Goal: Find specific page/section: Find specific page/section

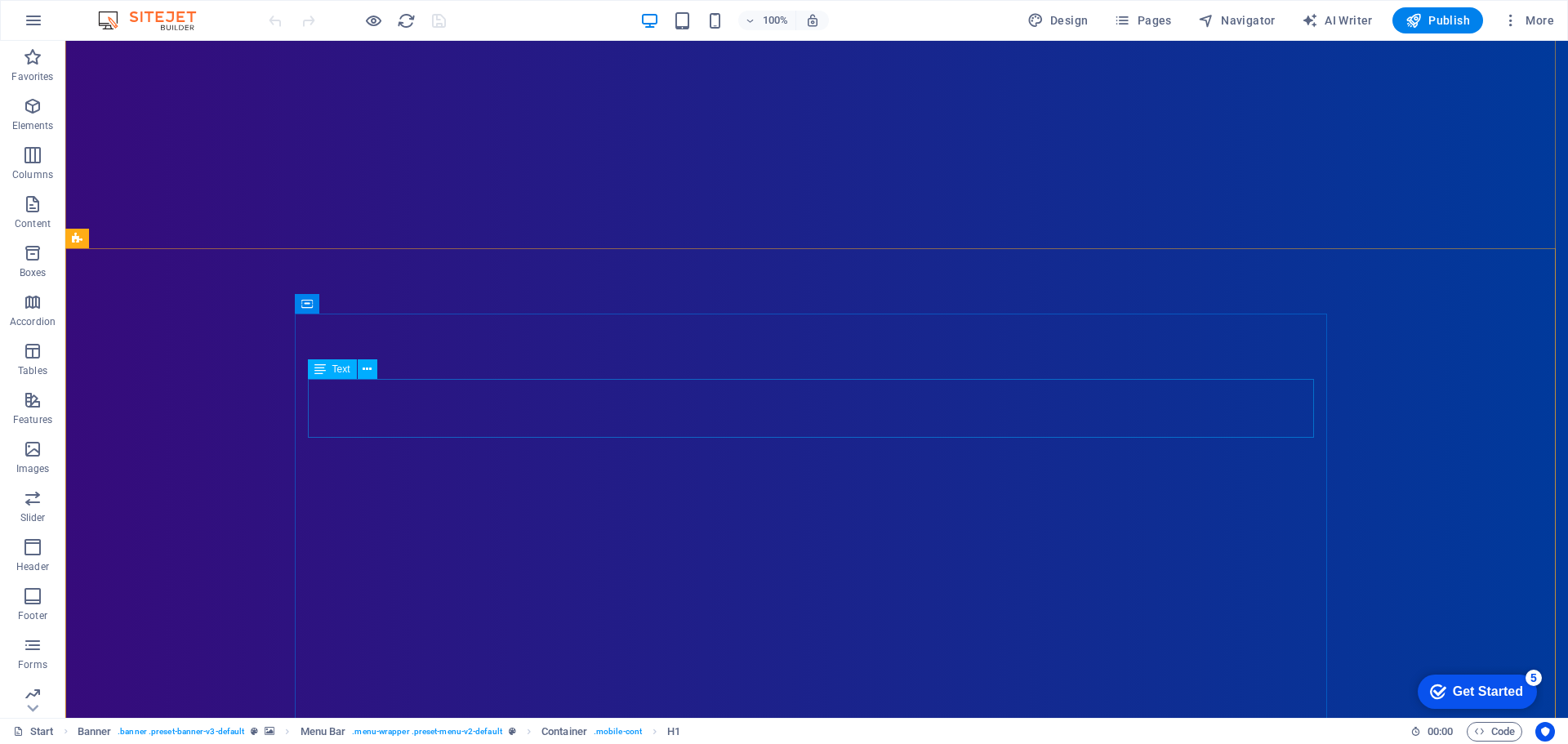
scroll to position [82, 0]
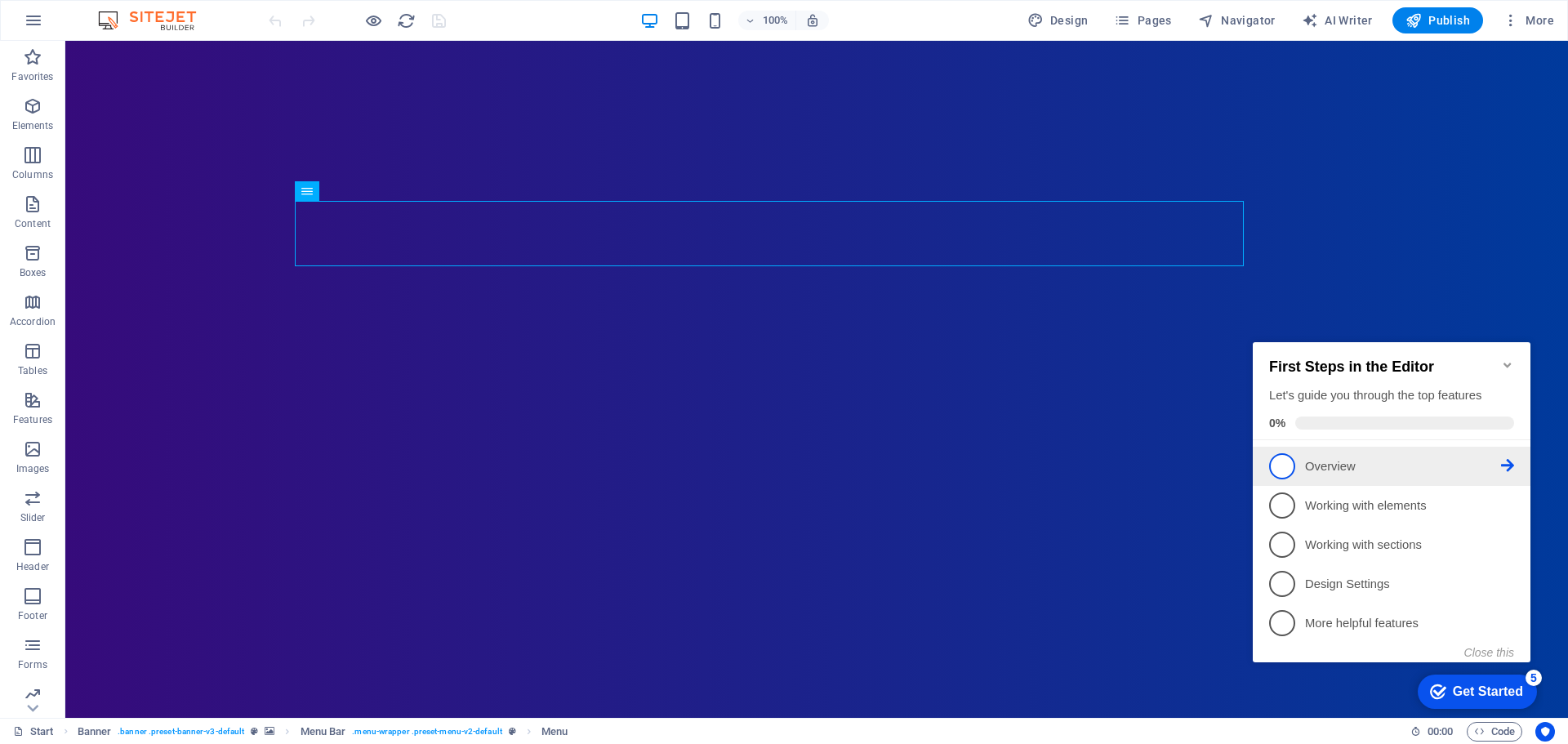
click at [1468, 459] on p "Overview - incomplete" at bounding box center [1403, 466] width 196 height 17
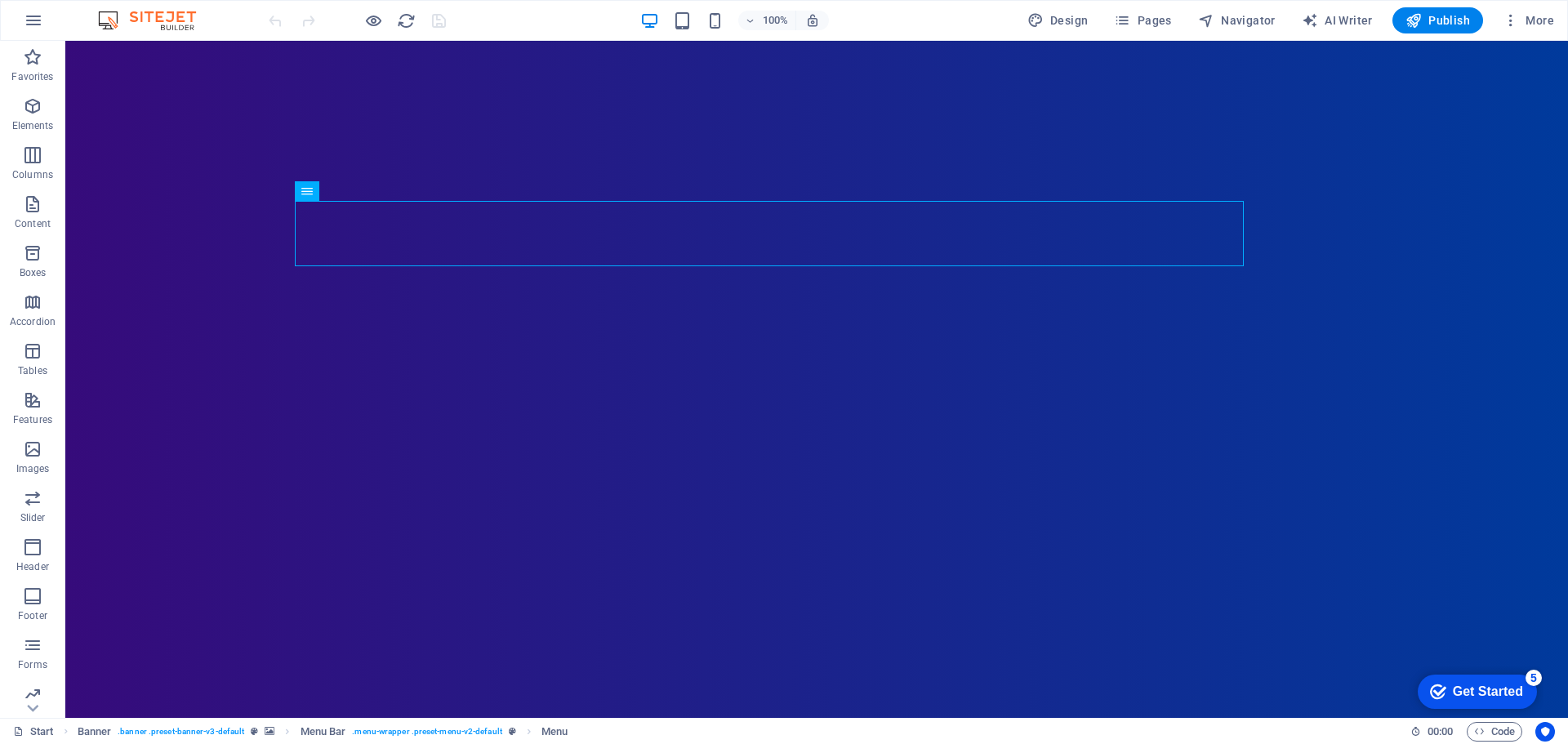
scroll to position [0, 0]
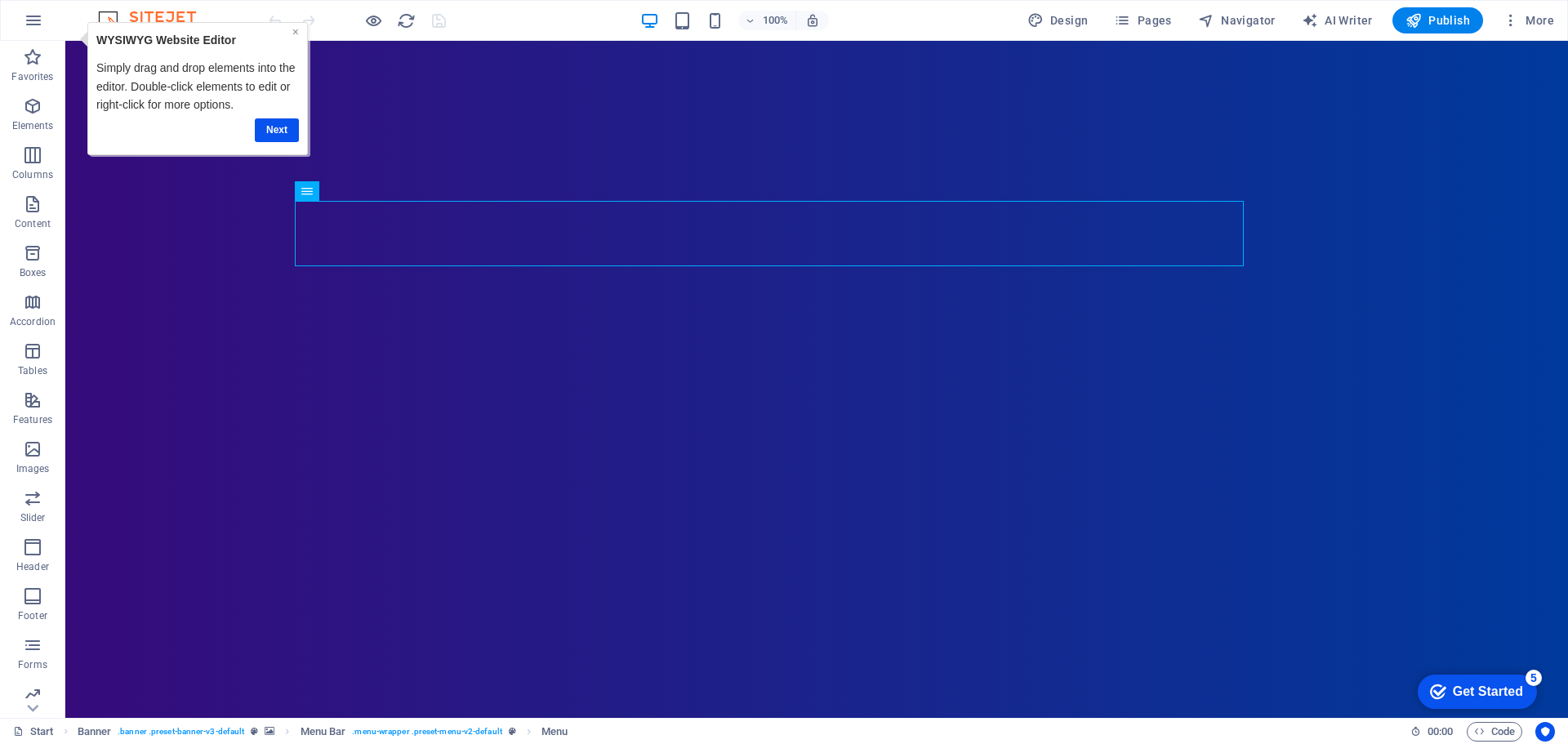
click at [296, 31] on link "×" at bounding box center [295, 32] width 6 height 13
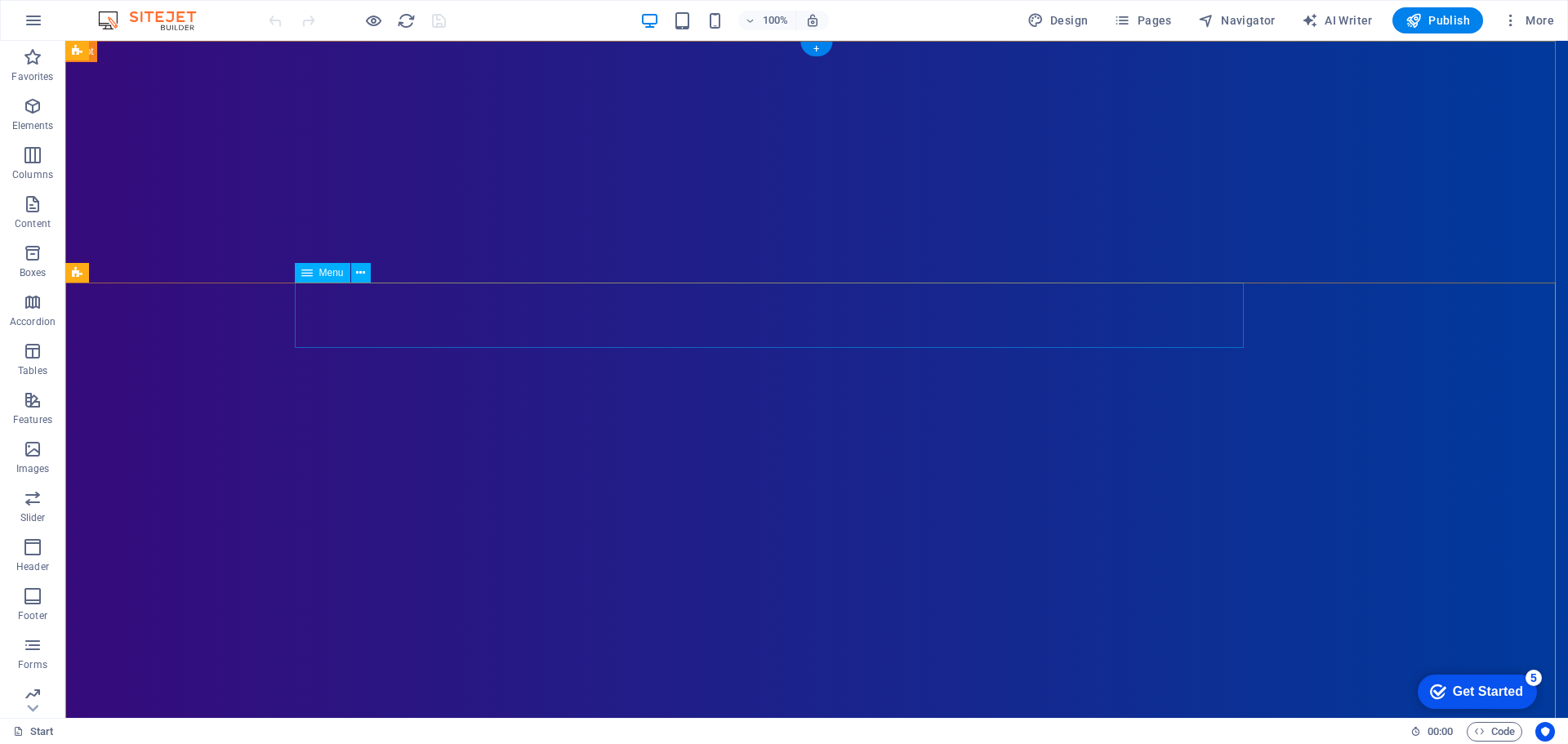
select select "primary"
select select
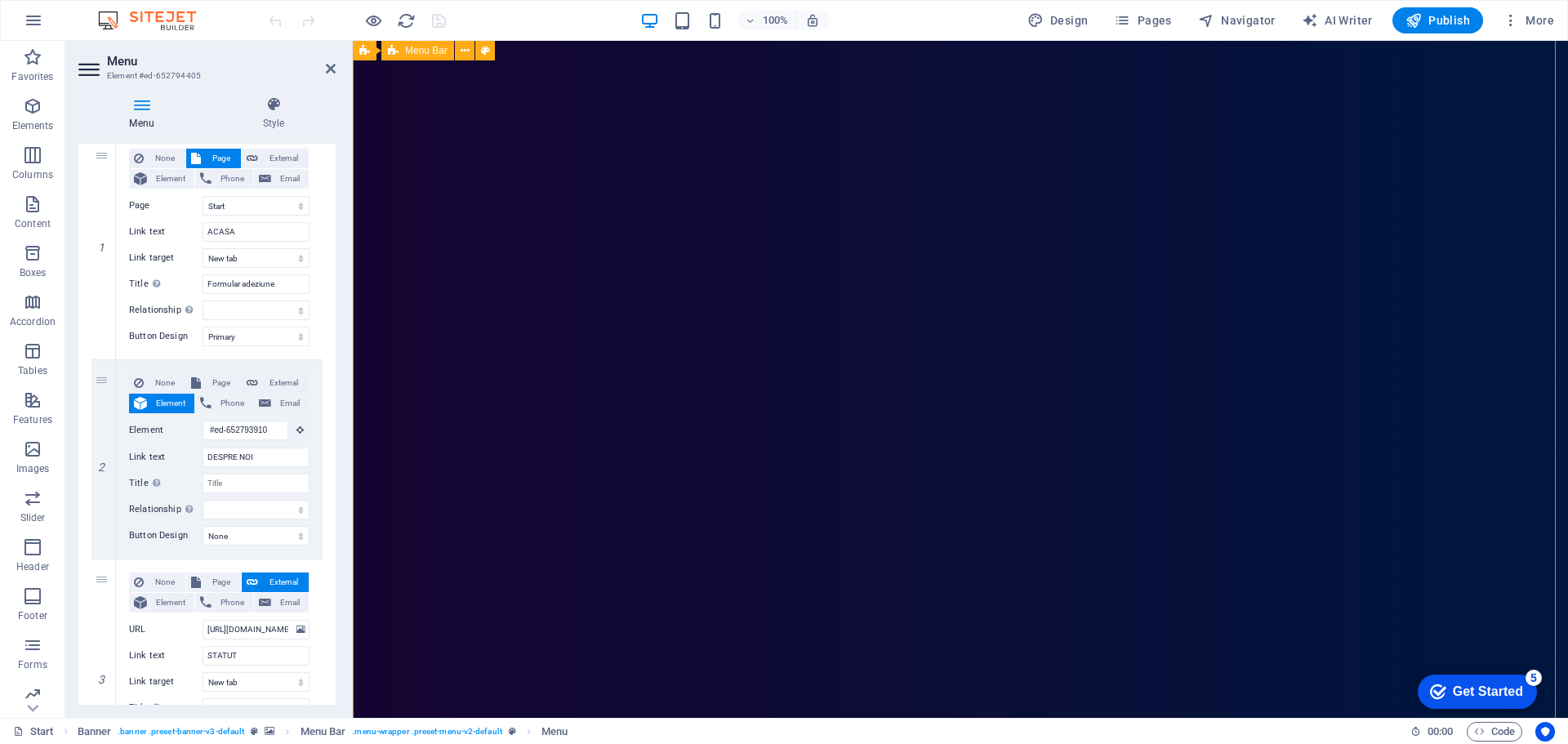
scroll to position [163, 0]
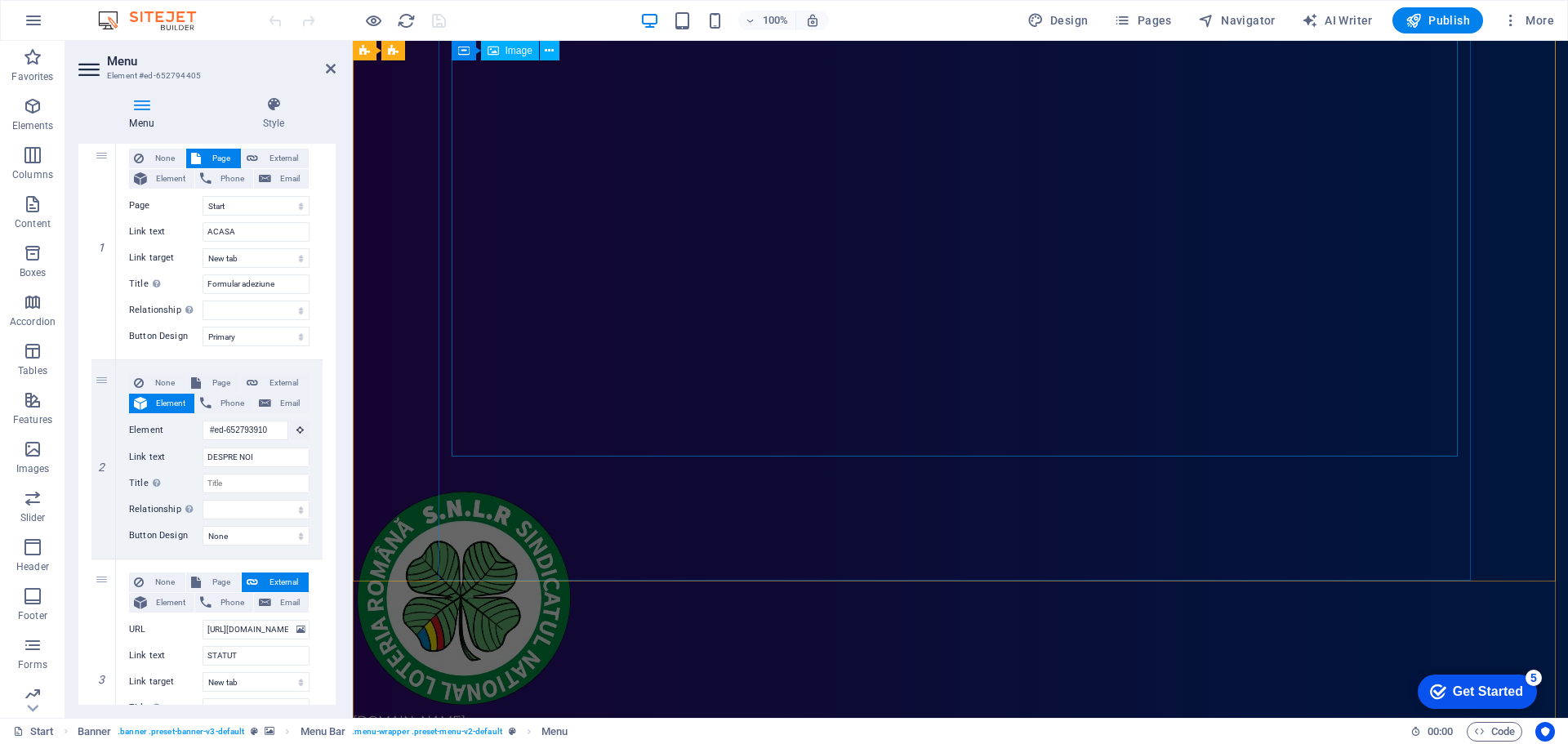
scroll to position [1062, 0]
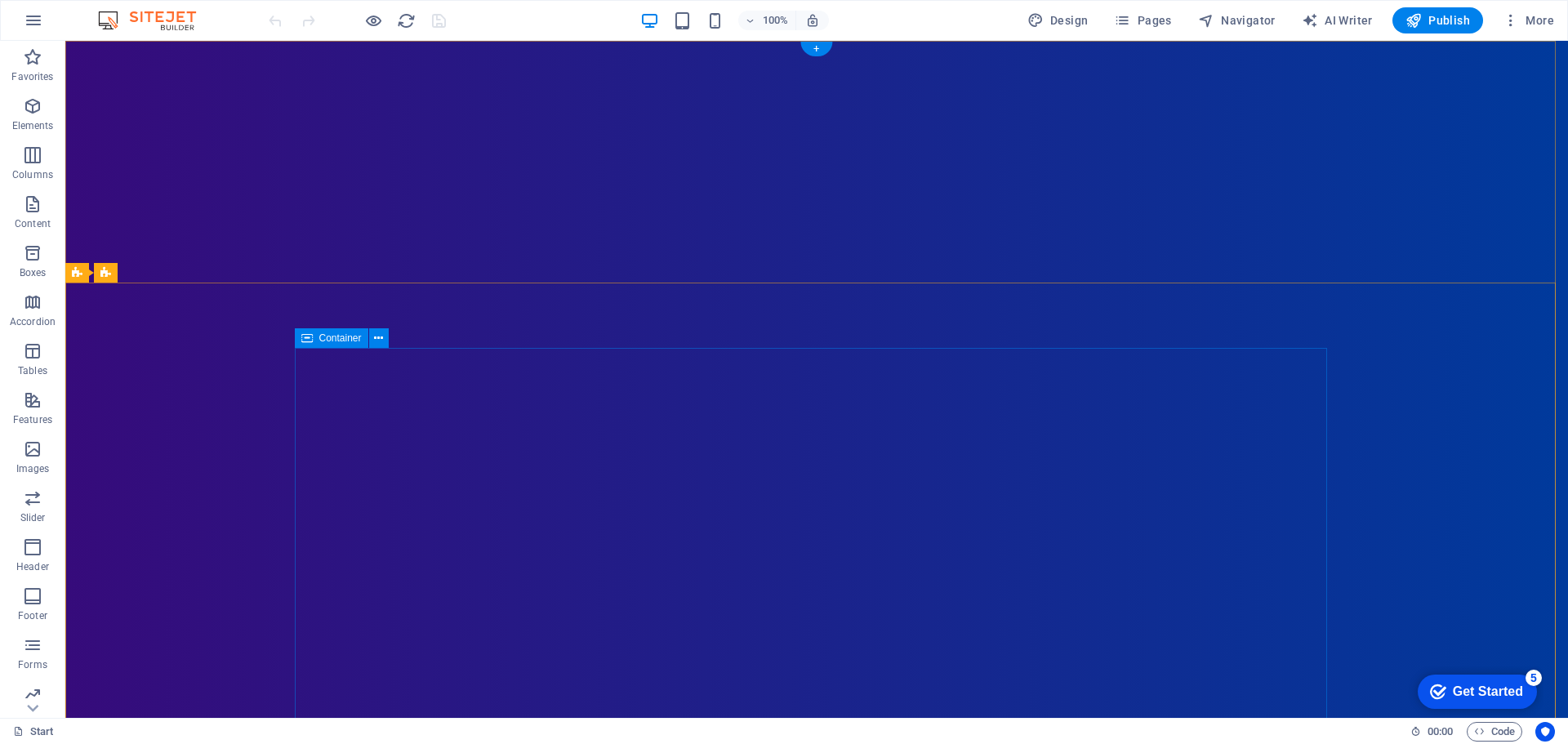
scroll to position [0, 0]
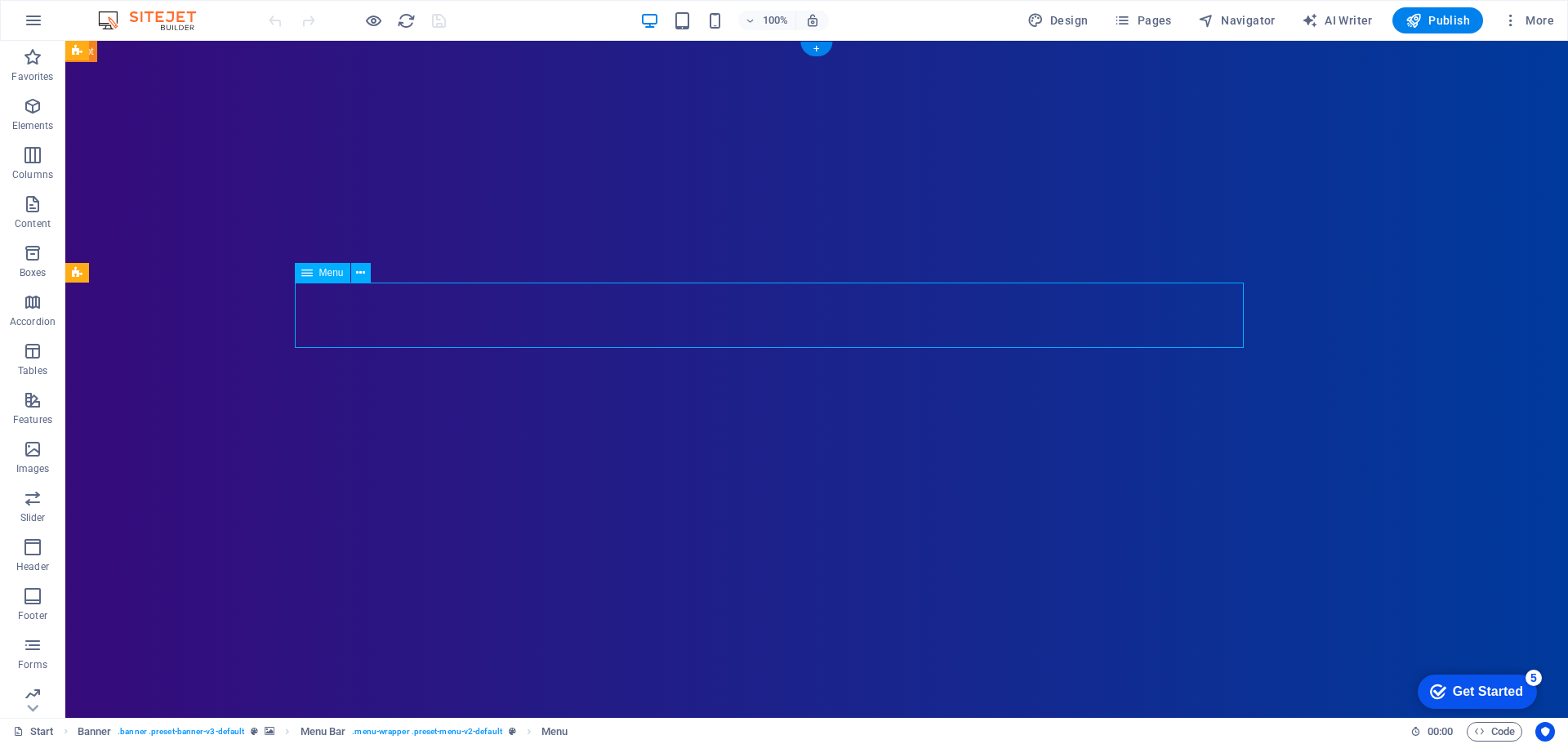
select select "primary"
select select
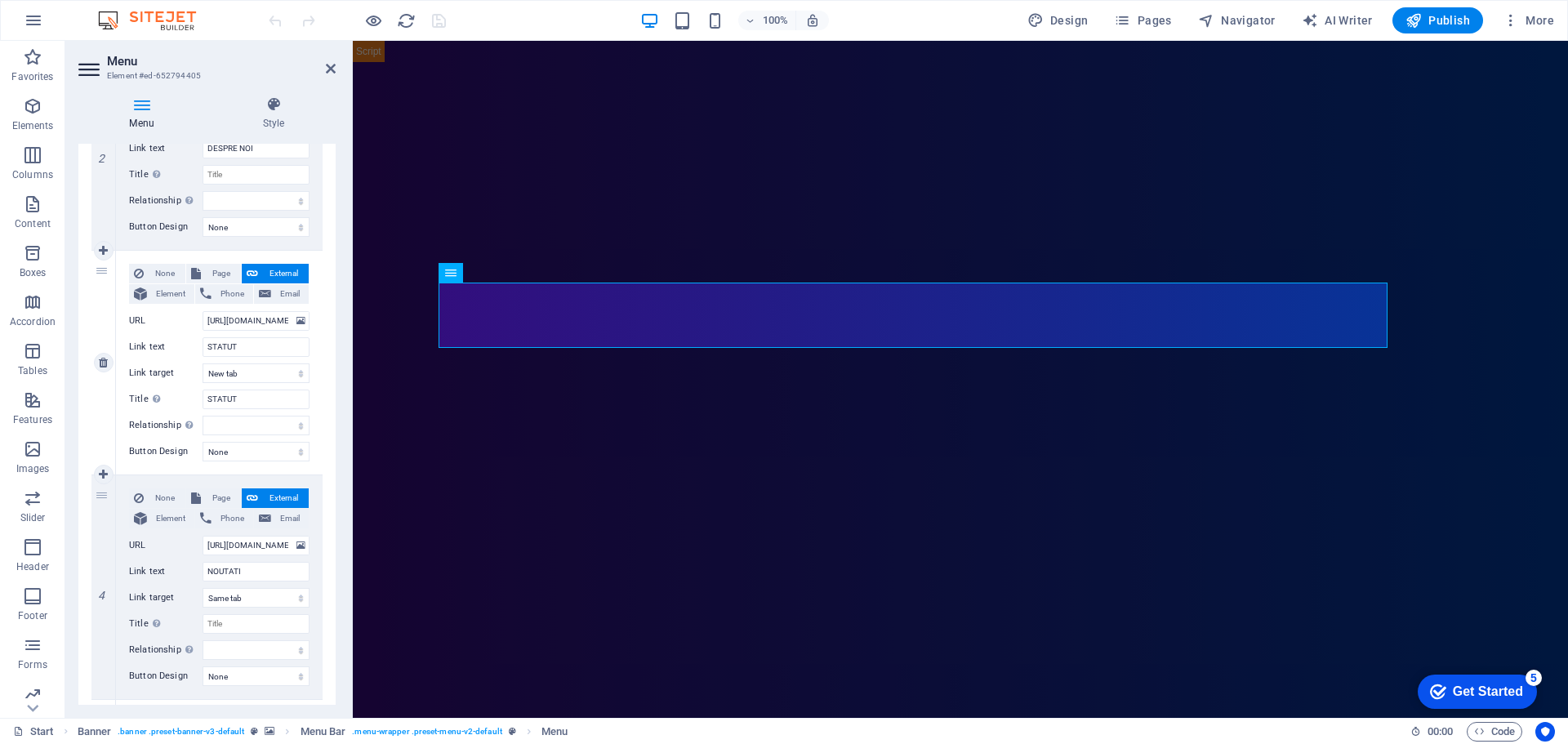
scroll to position [490, 0]
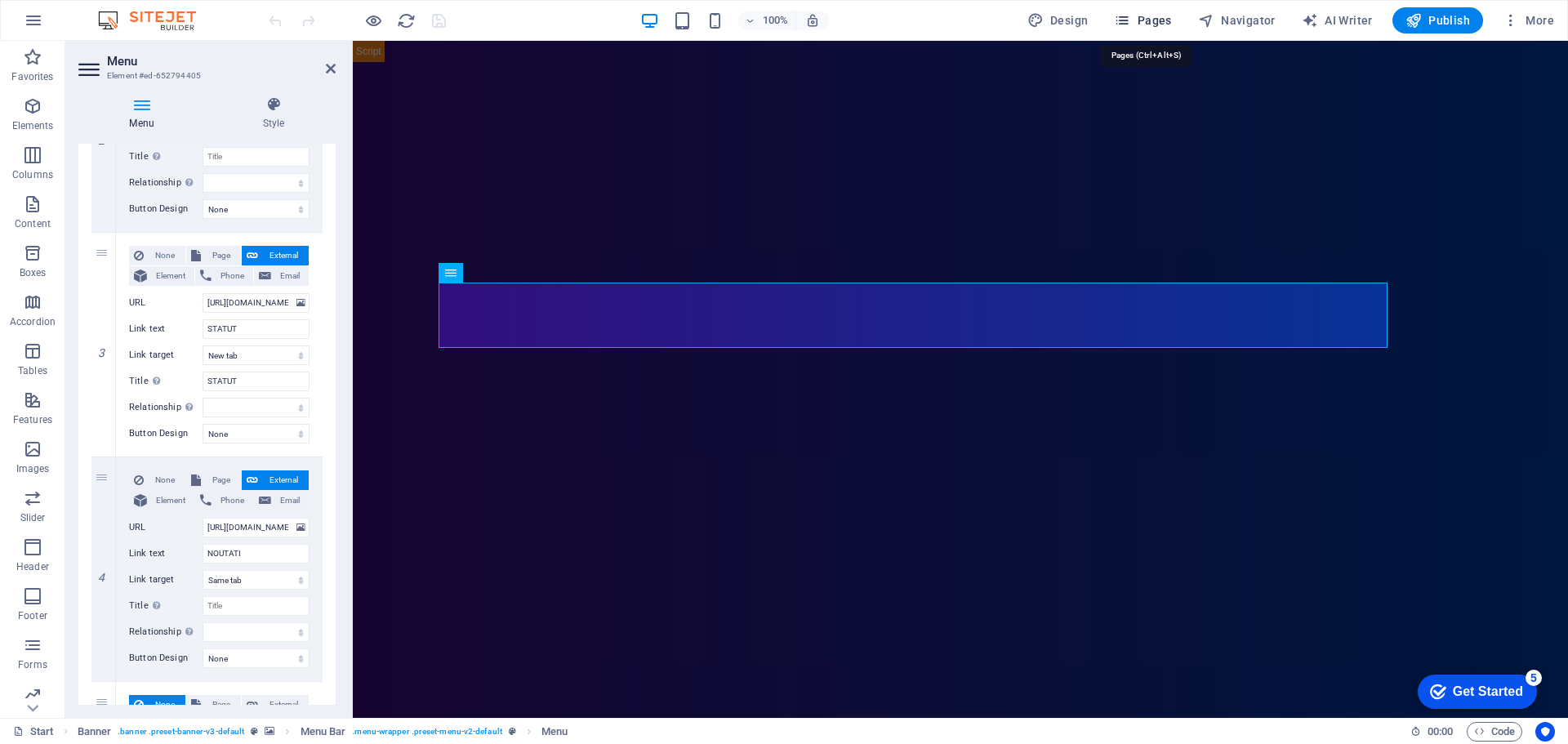
click at [1163, 17] on span "Pages" at bounding box center [1143, 20] width 57 height 17
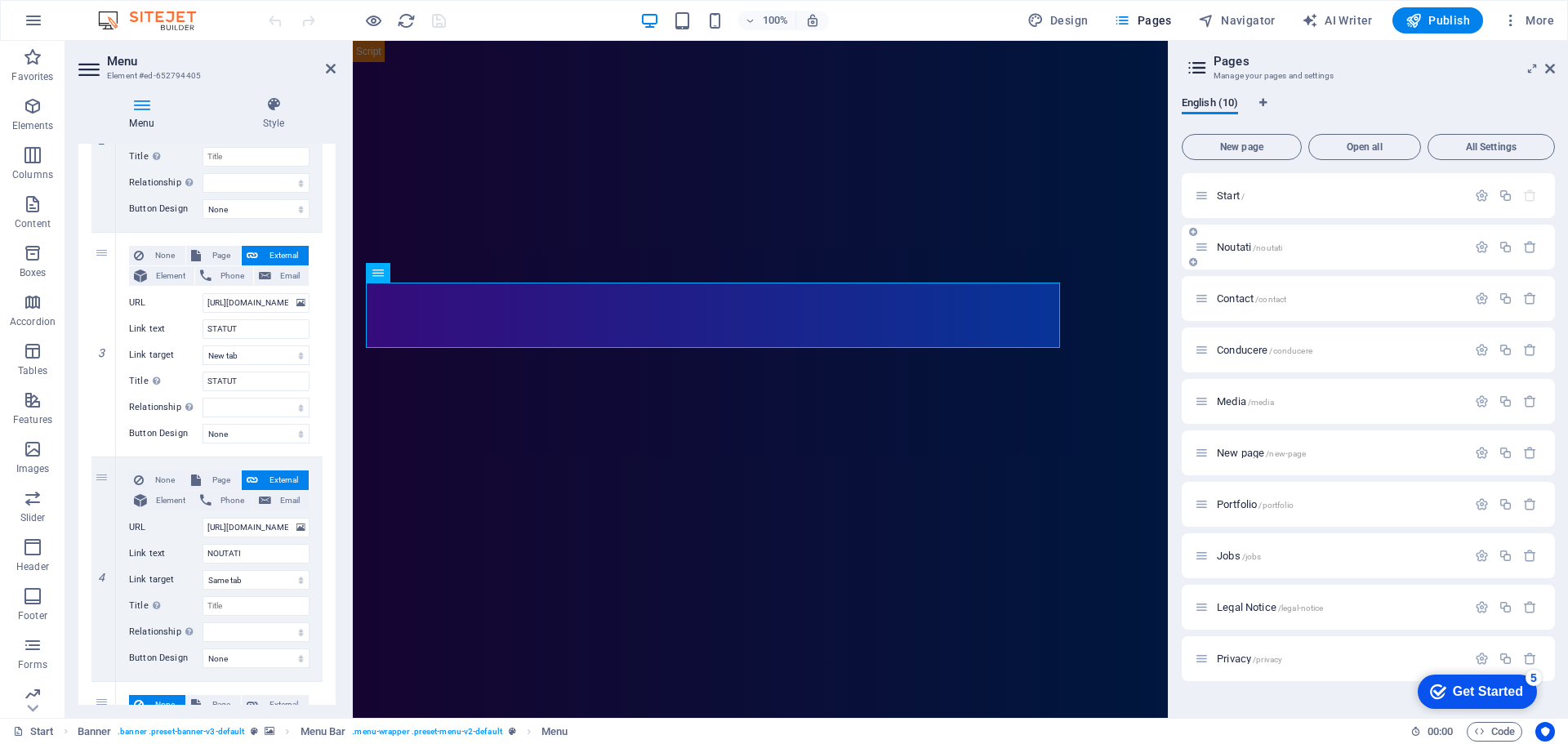
click at [1234, 252] on span "Noutati /noutati" at bounding box center [1249, 247] width 65 height 12
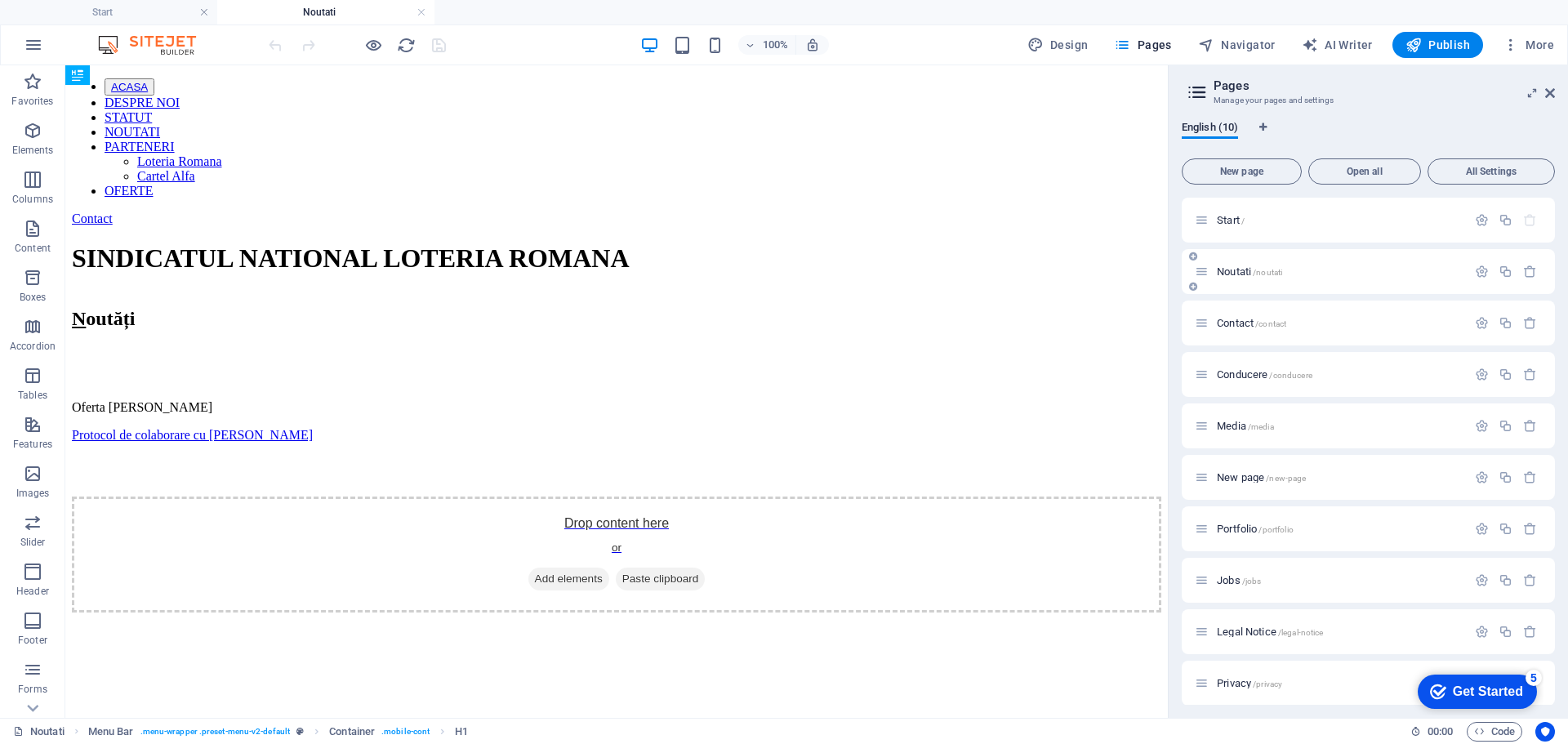
scroll to position [0, 0]
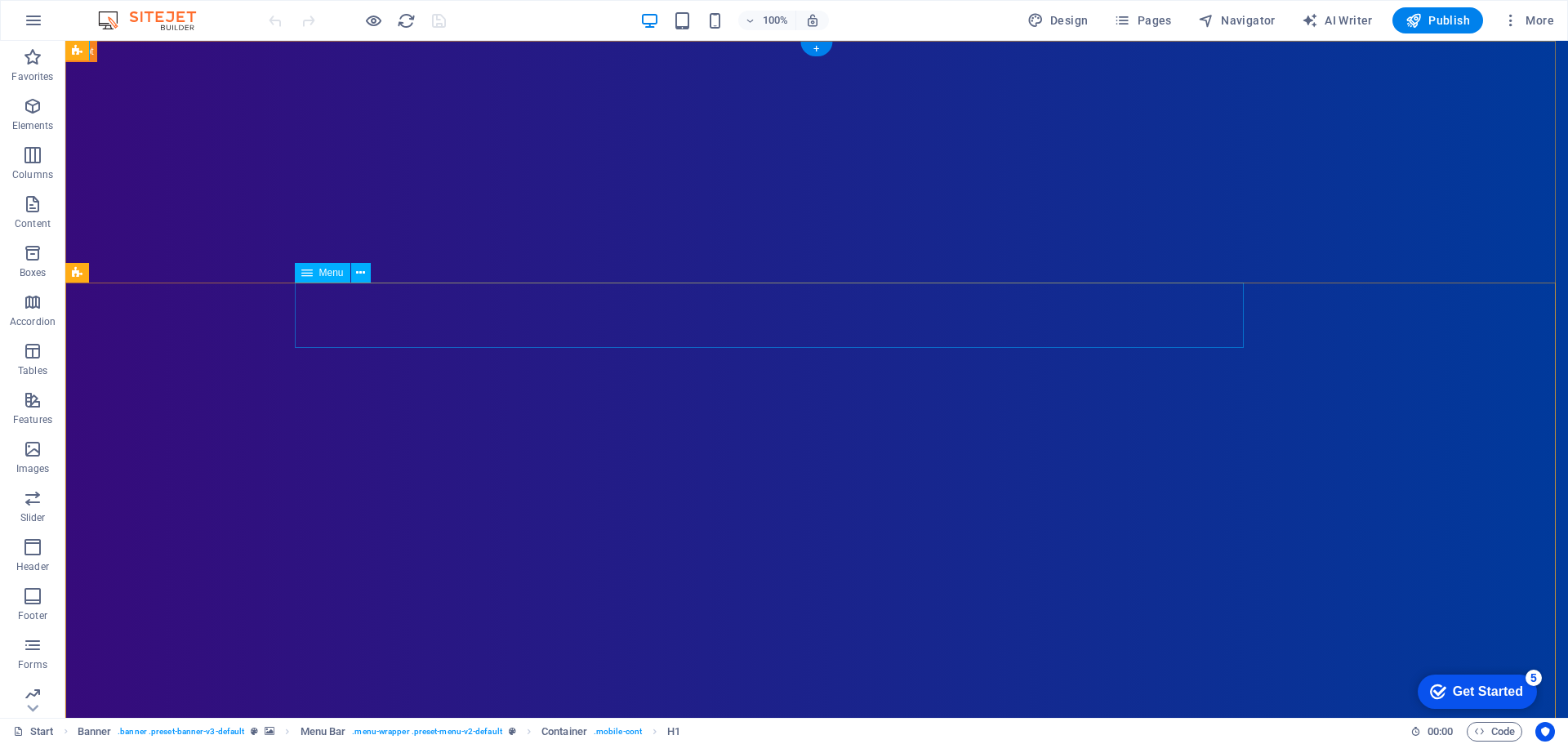
select select "primary"
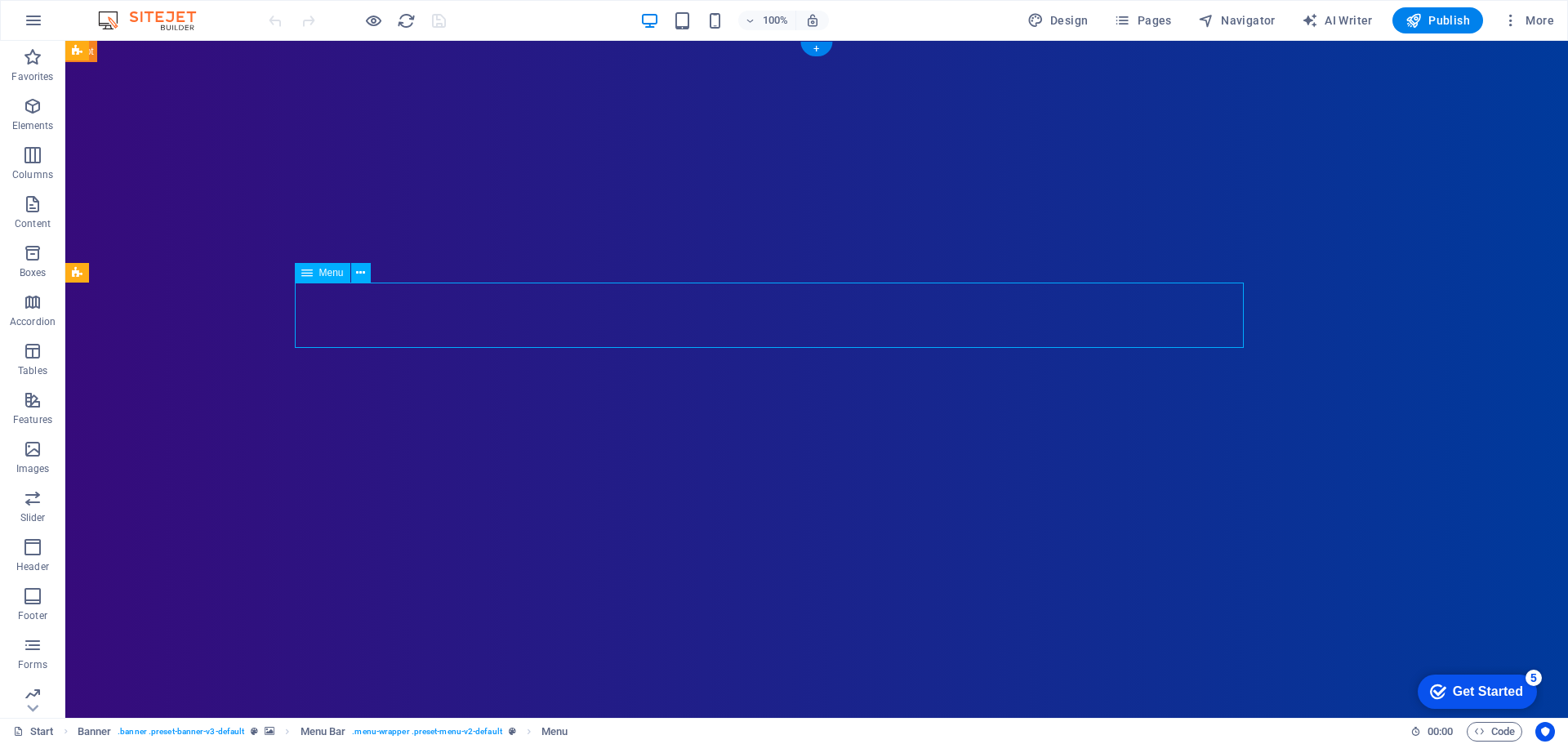
select select
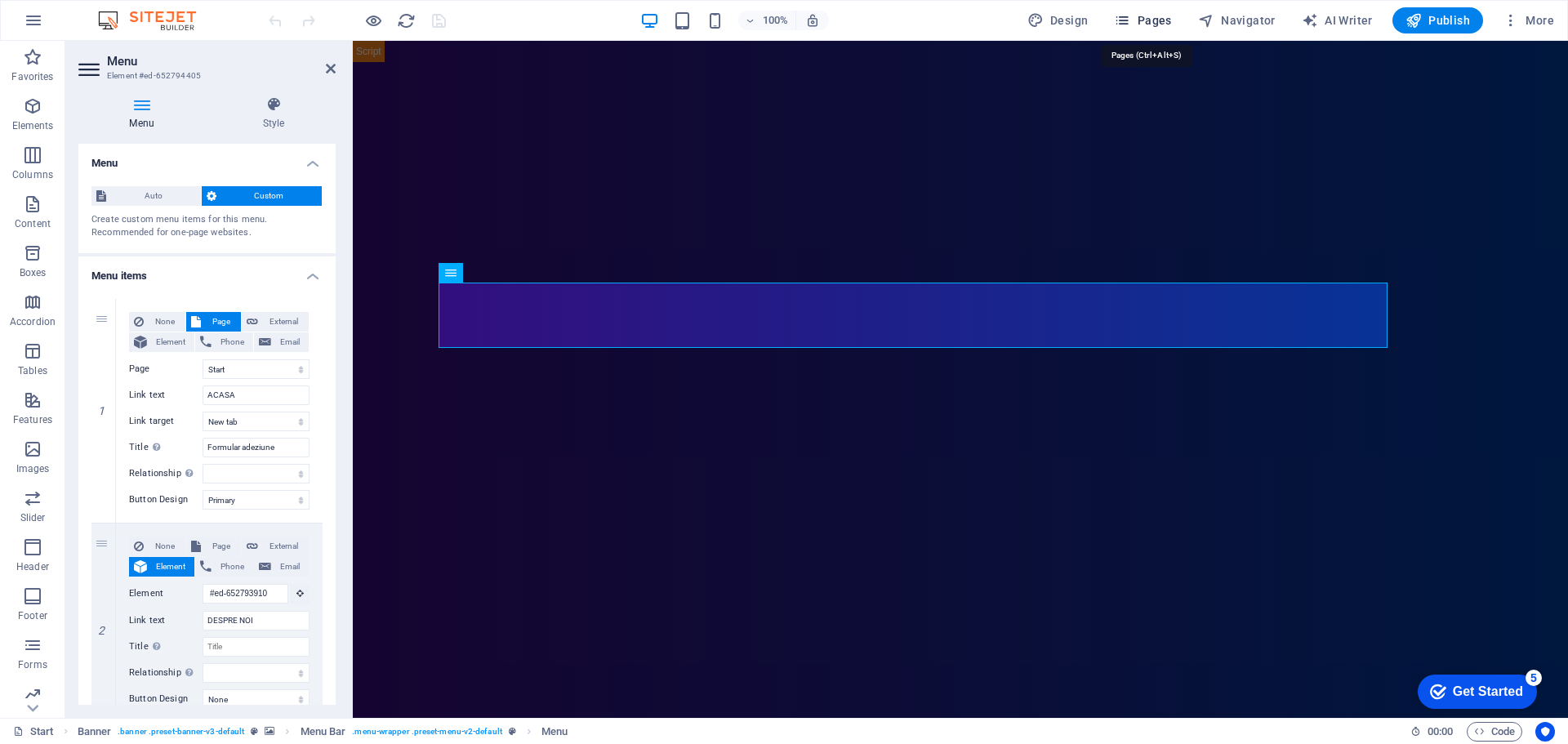
click at [1154, 26] on span "Pages" at bounding box center [1143, 20] width 57 height 17
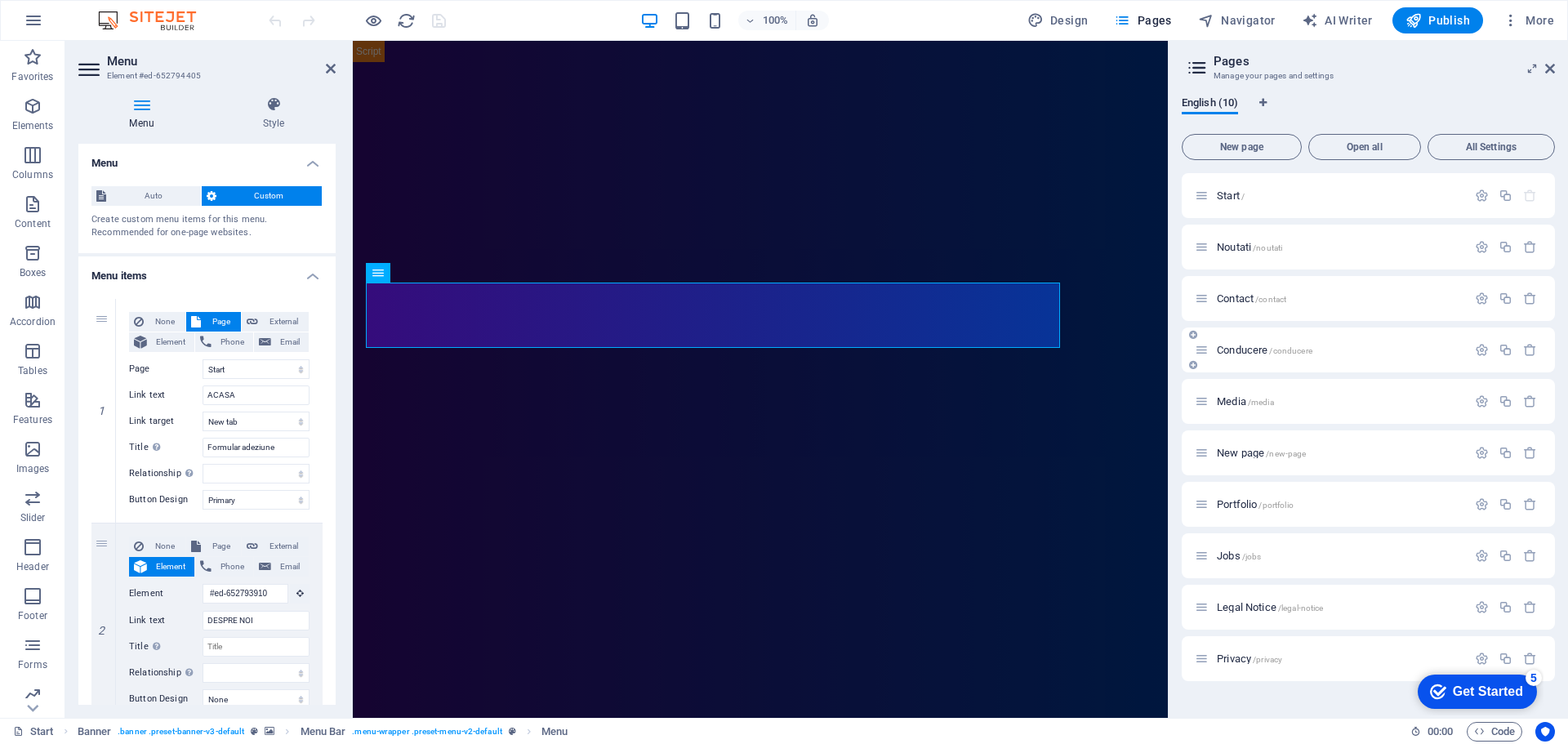
click at [1204, 352] on icon at bounding box center [1202, 350] width 14 height 14
click at [1203, 357] on icon at bounding box center [1202, 350] width 14 height 14
click at [1279, 370] on div "Conducere /conducere" at bounding box center [1368, 349] width 373 height 45
click at [1268, 360] on div "Conducere /conducere" at bounding box center [1368, 349] width 373 height 45
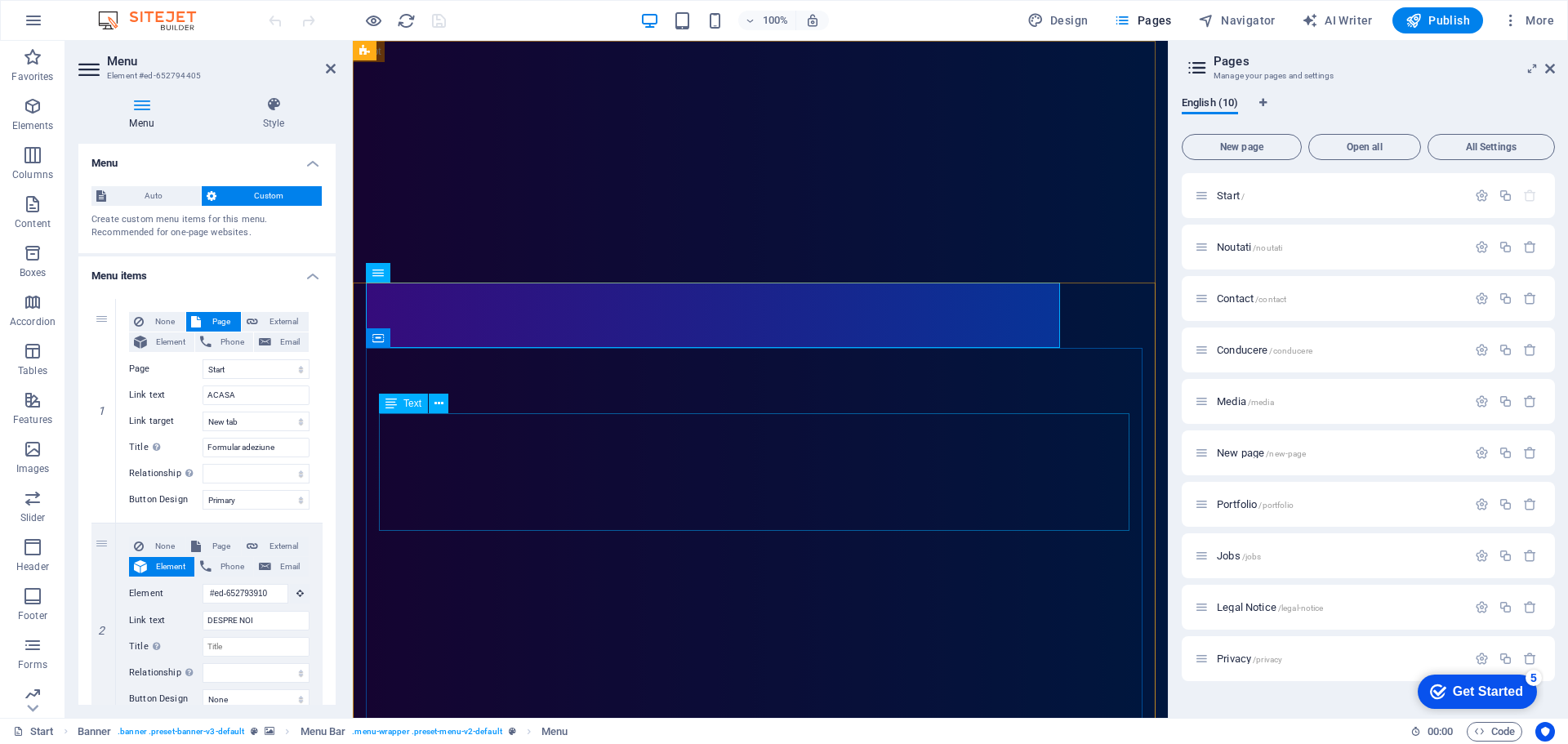
drag, startPoint x: 1004, startPoint y: 470, endPoint x: 1294, endPoint y: 462, distance: 290.1
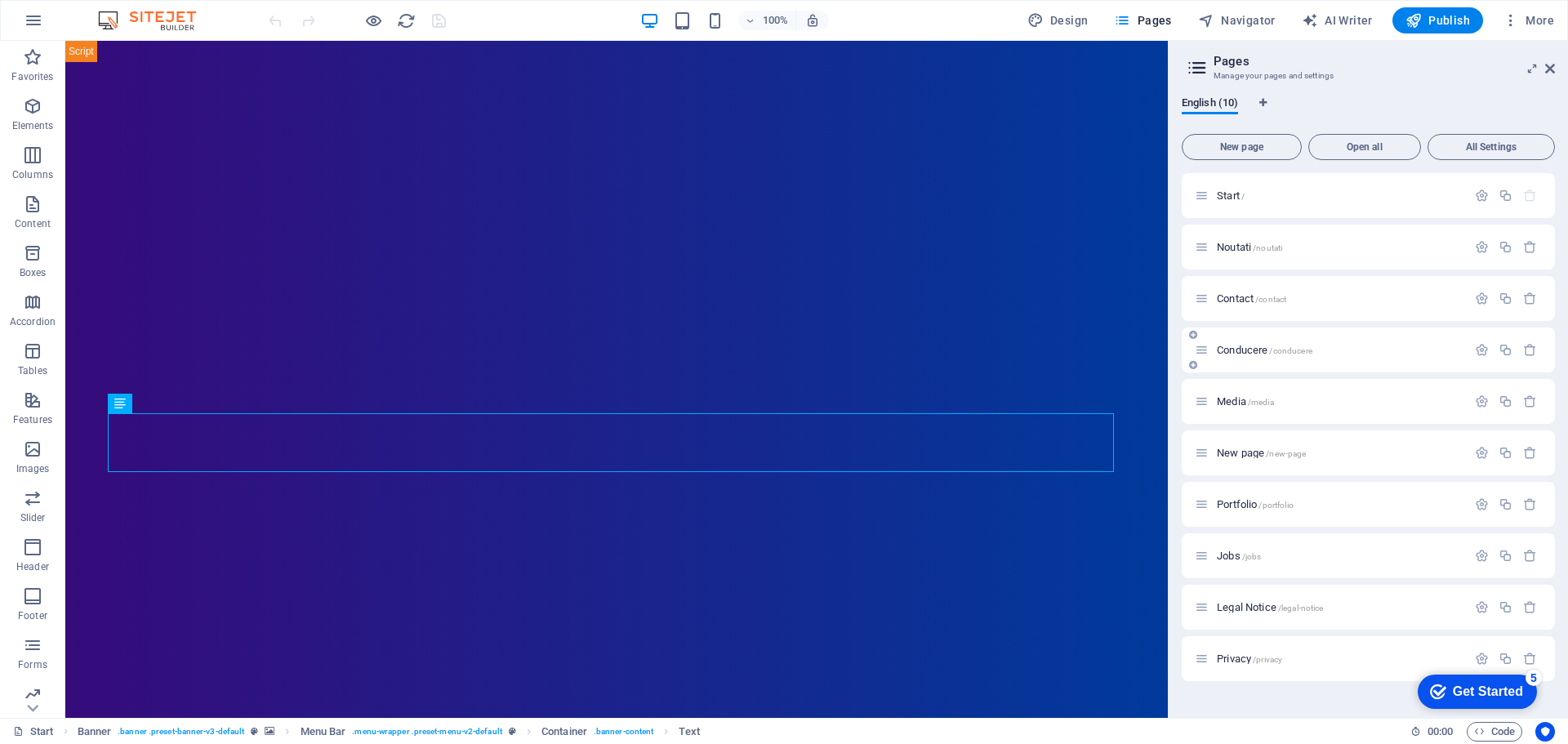
click at [1244, 357] on div "Conducere /conducere" at bounding box center [1331, 349] width 272 height 19
click at [1200, 354] on icon at bounding box center [1202, 350] width 14 height 14
click at [1232, 247] on span "Noutati /noutati" at bounding box center [1249, 247] width 65 height 12
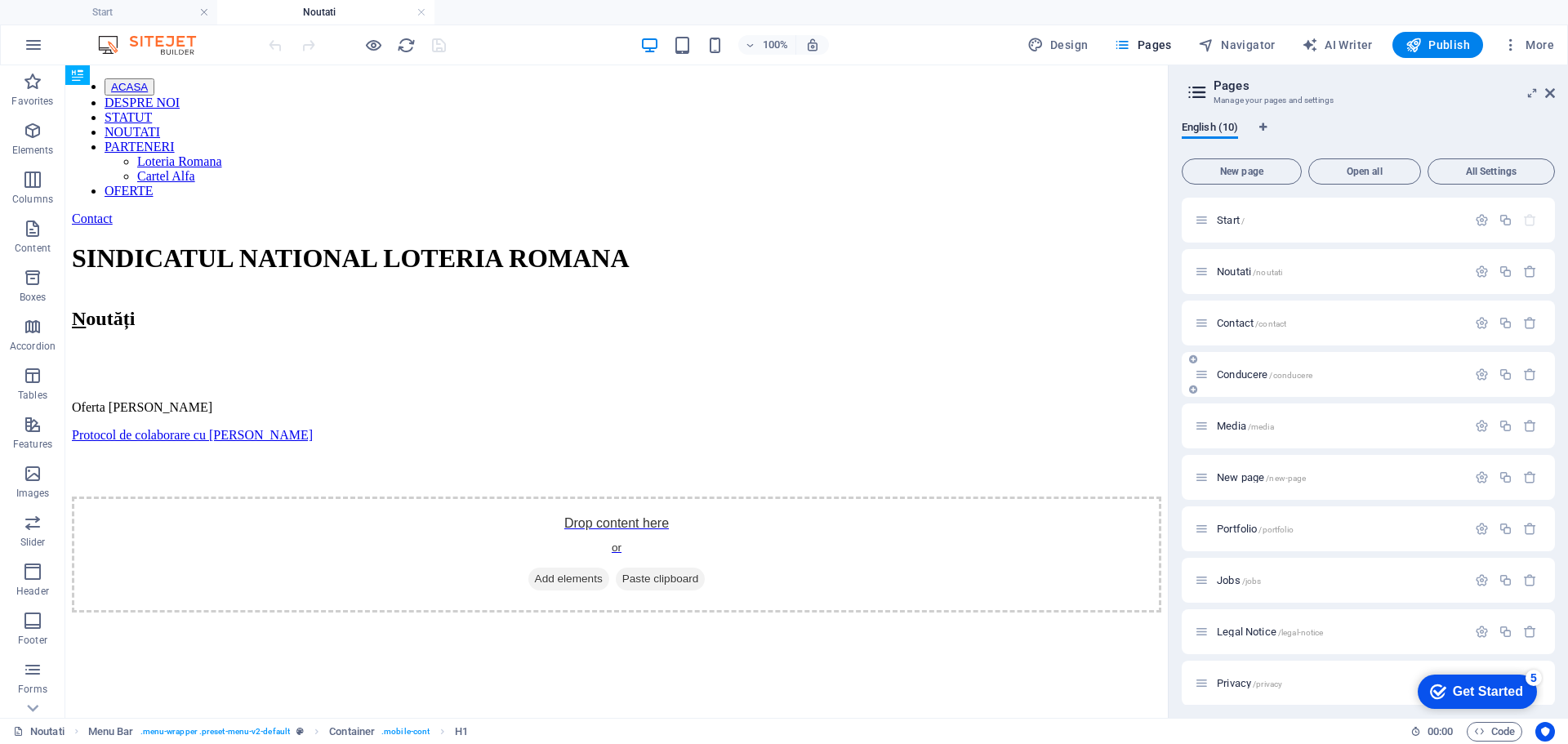
click at [1242, 376] on span "Conducere /conducere" at bounding box center [1264, 374] width 95 height 12
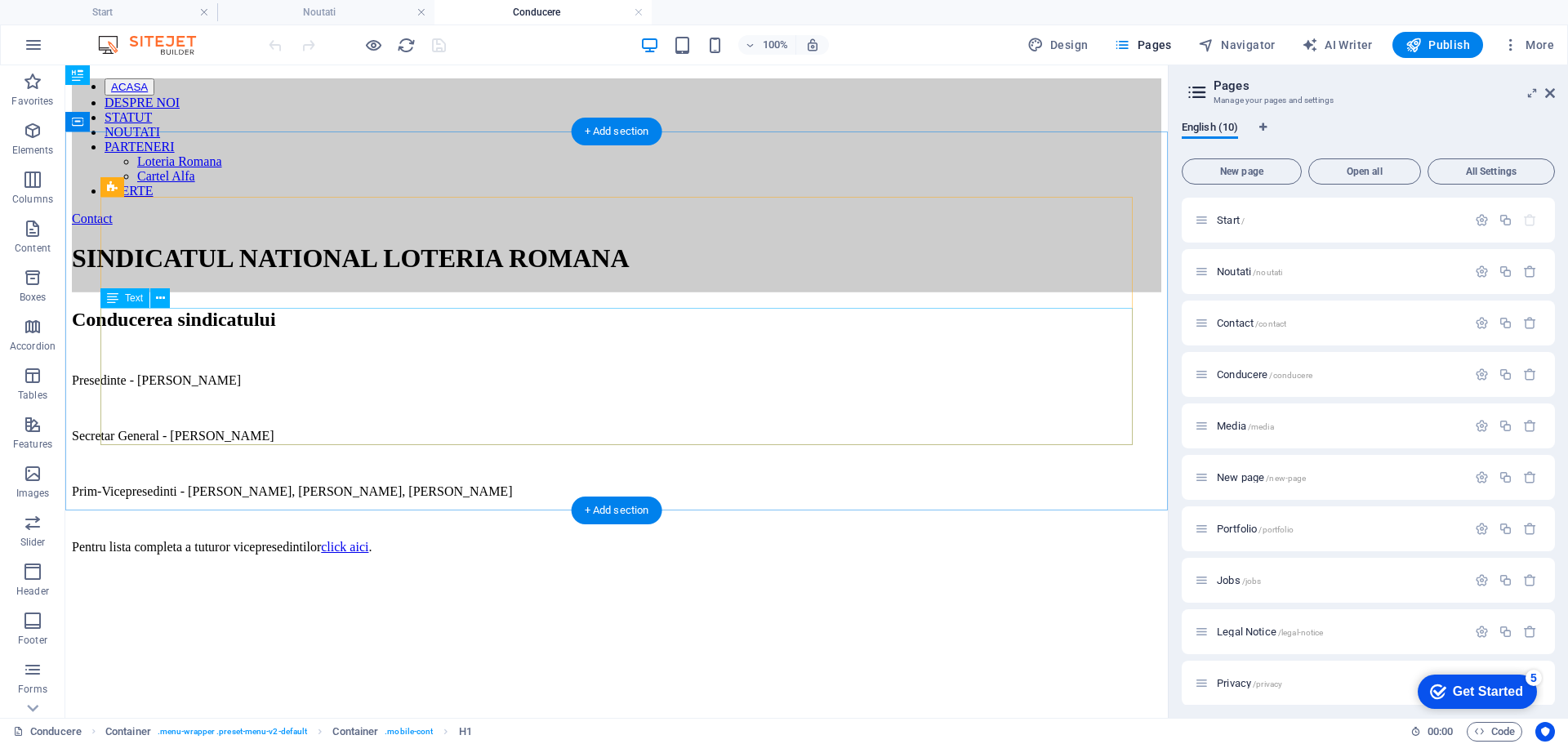
click at [206, 373] on div "Presedinte - [PERSON_NAME] Secretar General - [PERSON_NAME]-Vicepresedinti - [P…" at bounding box center [616, 463] width 1090 height 181
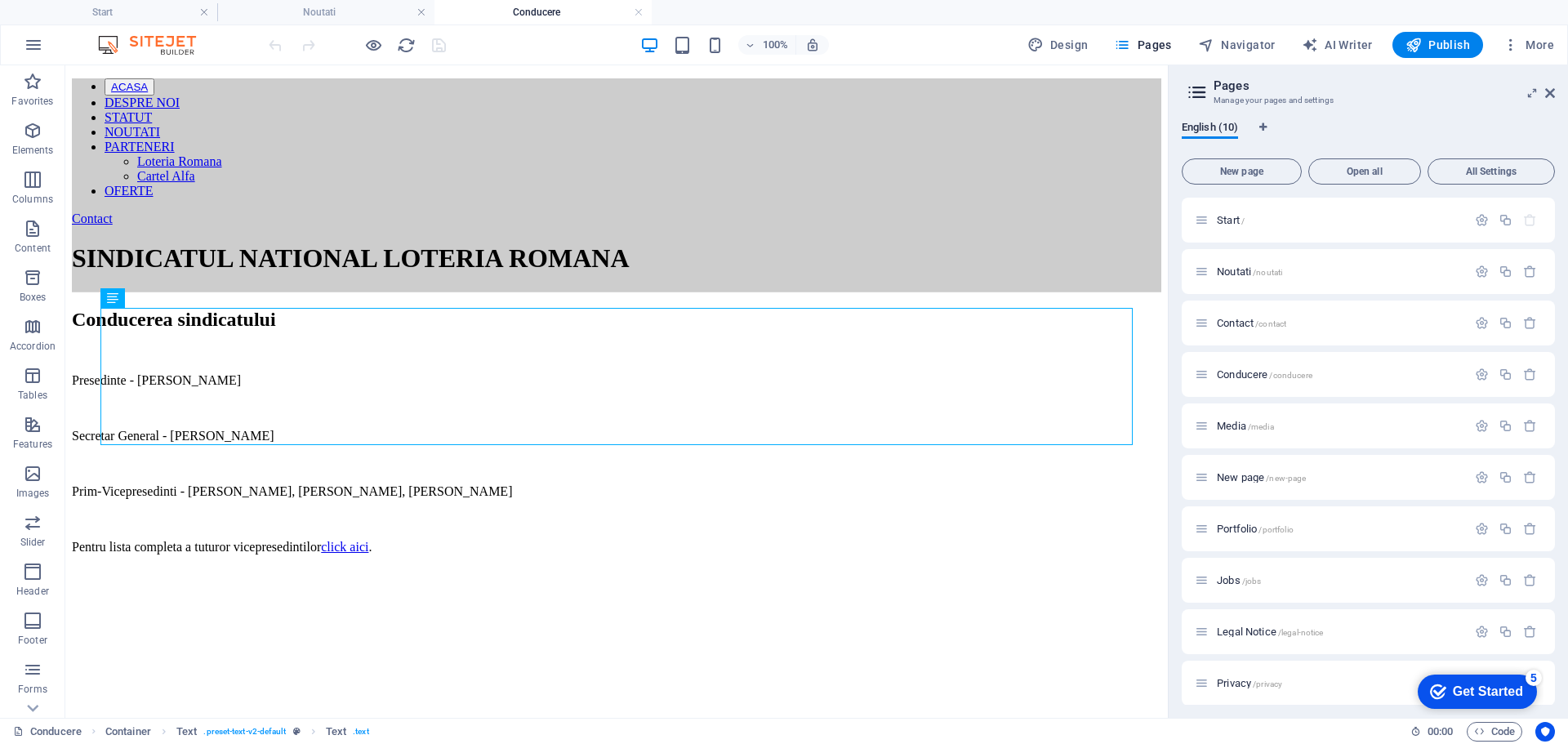
click at [317, 567] on html "ACASA DESPRE NOI STATUT NOUTATI PARTENERI Loteria Romana Cartel Alfa OFERTE Con…" at bounding box center [617, 316] width 1103 height 502
click at [1244, 480] on span "New page /new-page" at bounding box center [1261, 477] width 89 height 12
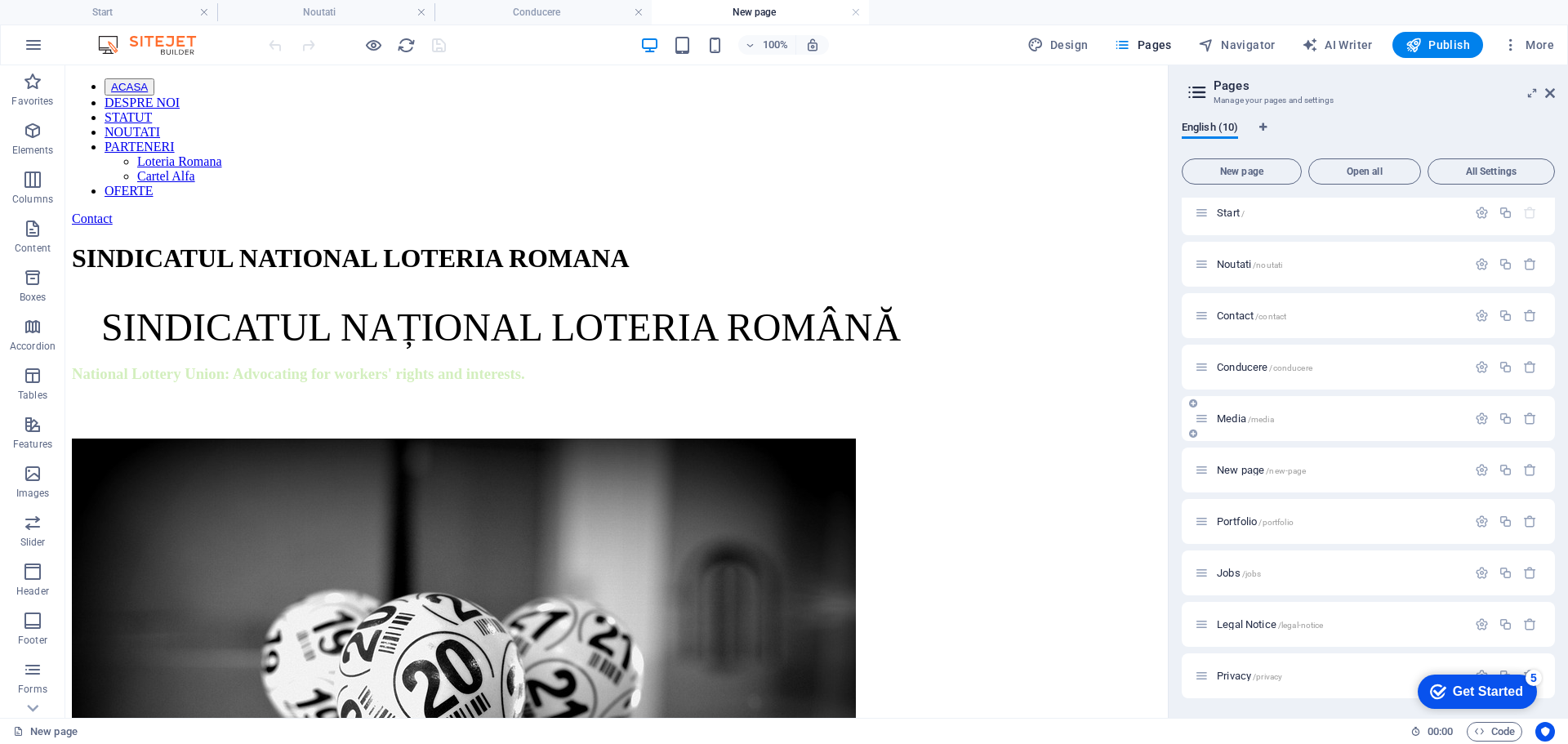
click at [1236, 419] on span "Media /media" at bounding box center [1245, 418] width 57 height 12
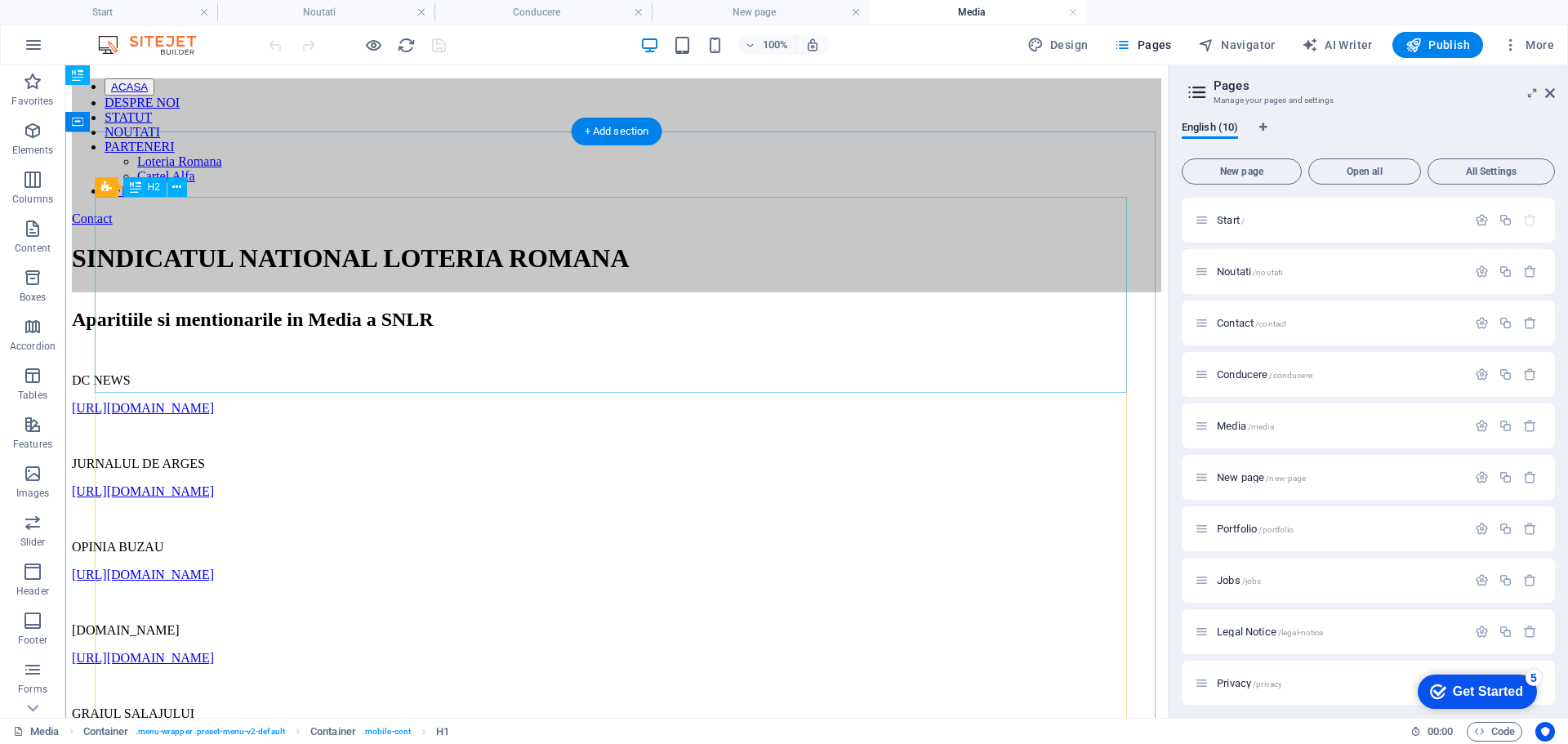
click at [185, 309] on div "Aparitiile si mentionarile in Media a SNLR" at bounding box center [616, 319] width 1090 height 22
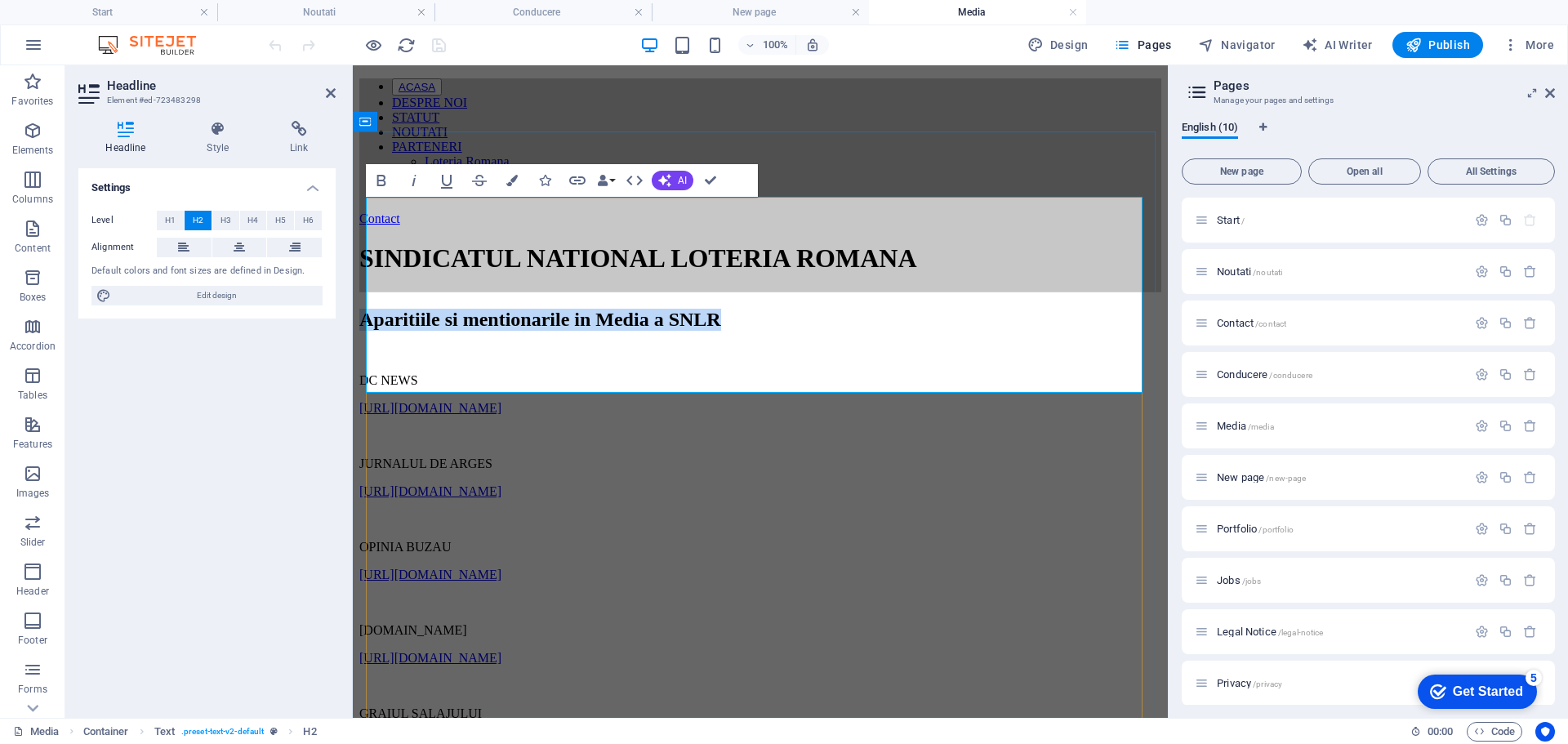
click at [422, 309] on h2 "Aparitiile si mentionarile in Media a SNLR" at bounding box center [760, 319] width 802 height 22
click at [546, 309] on h2 "Aparitiile si mentionarile in Media a SNLR" at bounding box center [760, 319] width 802 height 22
click at [380, 331] on h2 "Aparițiile și menționările in Media a SNLR" at bounding box center [760, 319] width 802 height 22
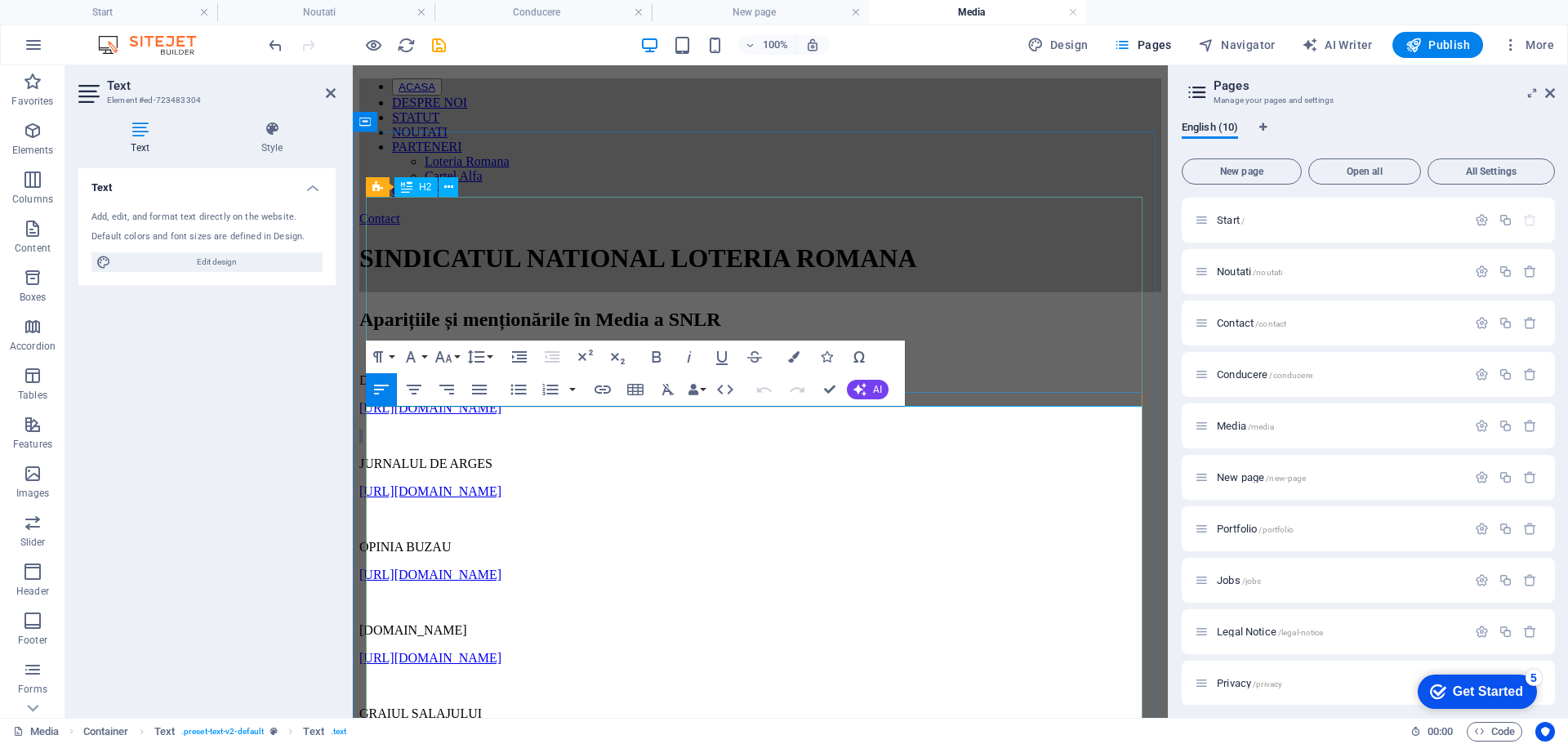
click at [941, 331] on div "Aparițiile și menționările în Media a SNLR" at bounding box center [760, 319] width 802 height 22
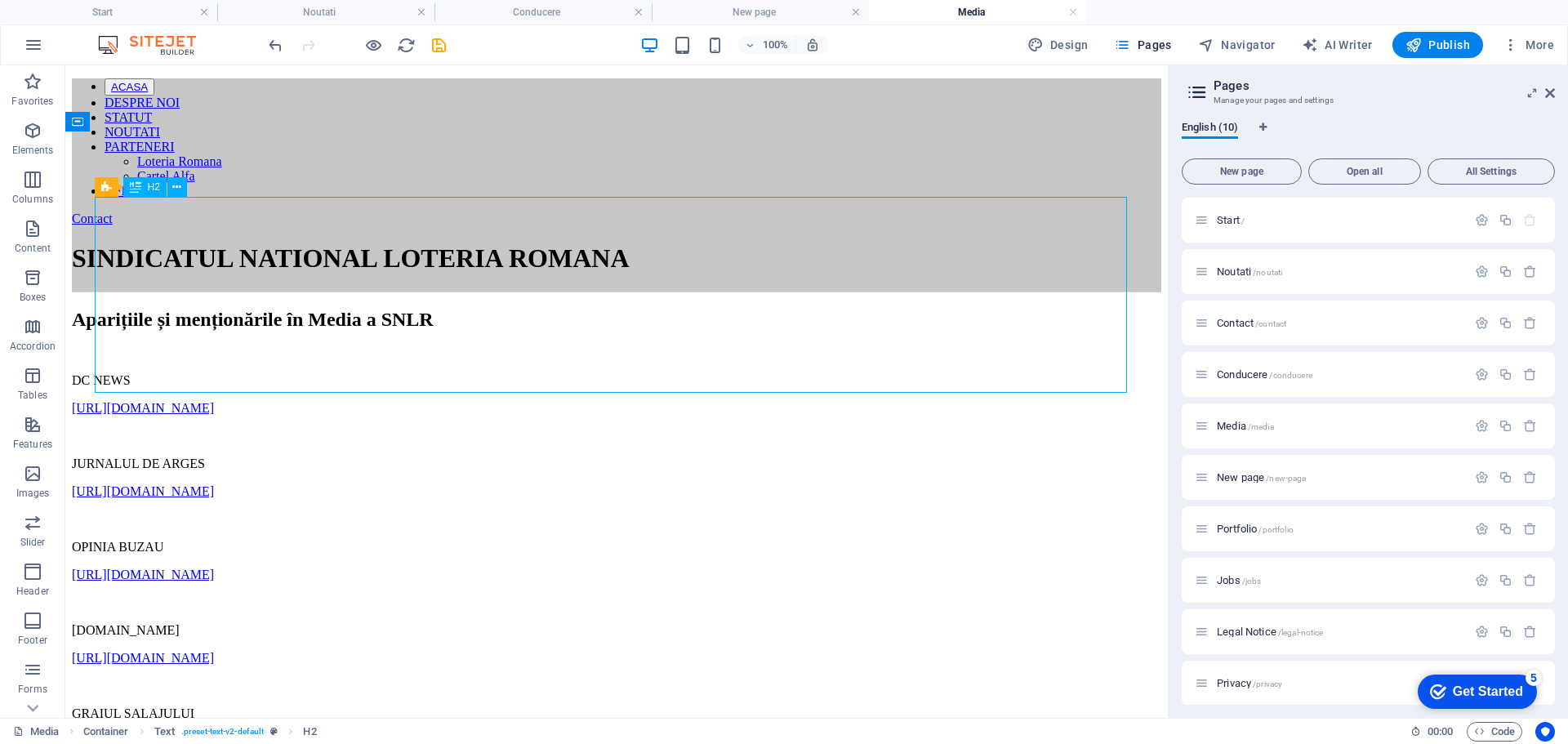
click at [994, 331] on div "Aparițiile și menționările în Media a SNLR" at bounding box center [616, 319] width 1090 height 22
click at [36, 50] on icon "button" at bounding box center [34, 45] width 19 height 19
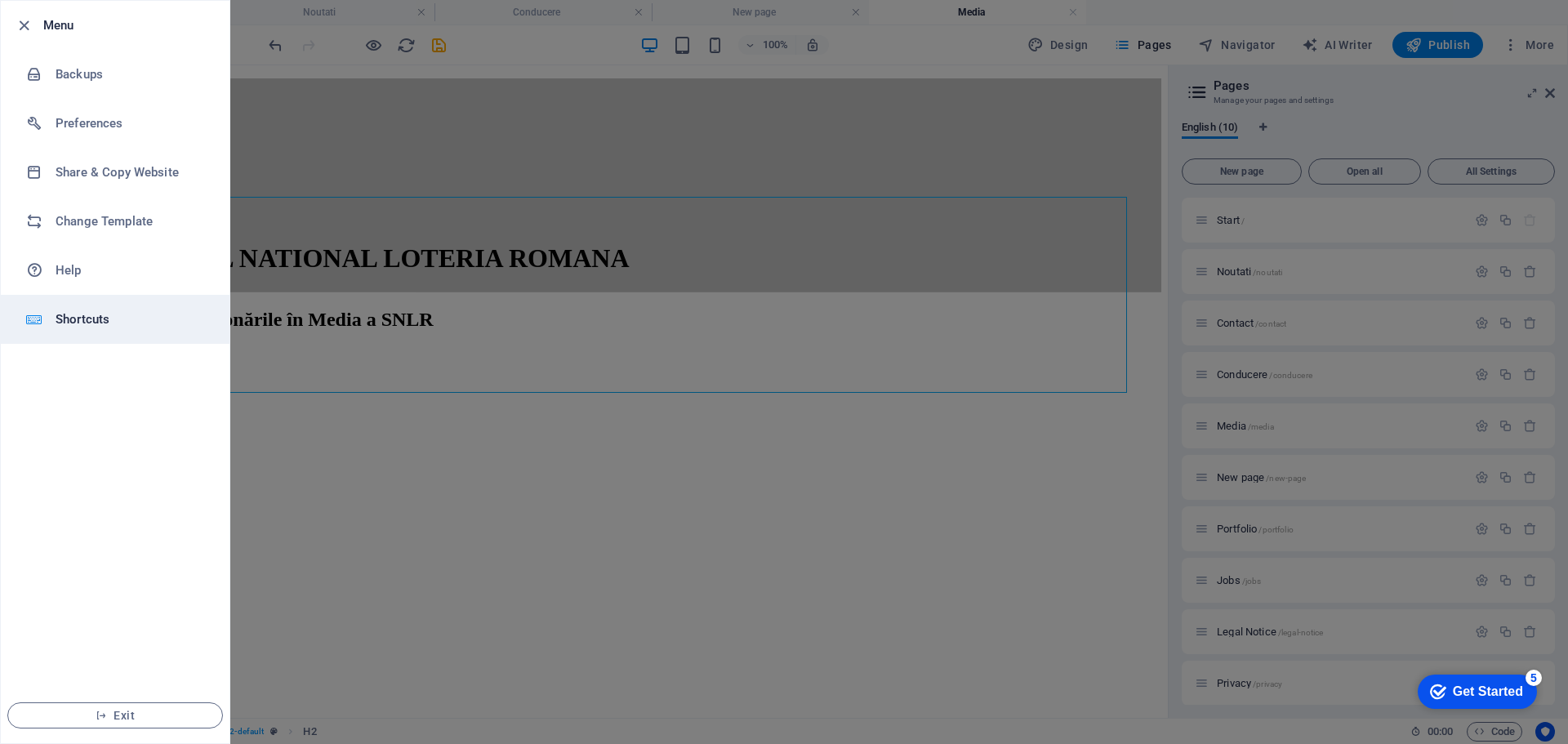
click at [81, 329] on li "Shortcuts" at bounding box center [115, 319] width 229 height 49
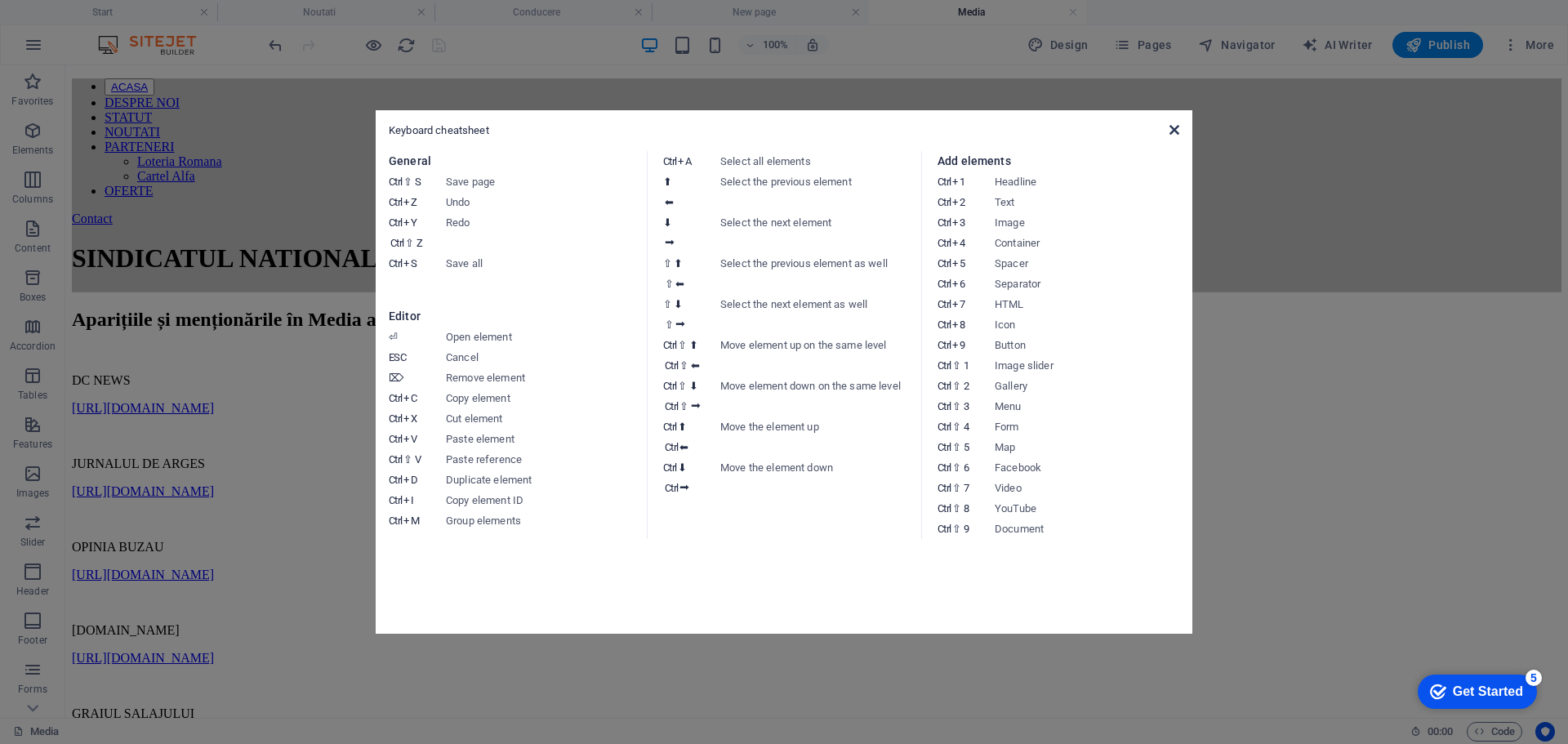
click at [1177, 132] on icon at bounding box center [1174, 130] width 10 height 13
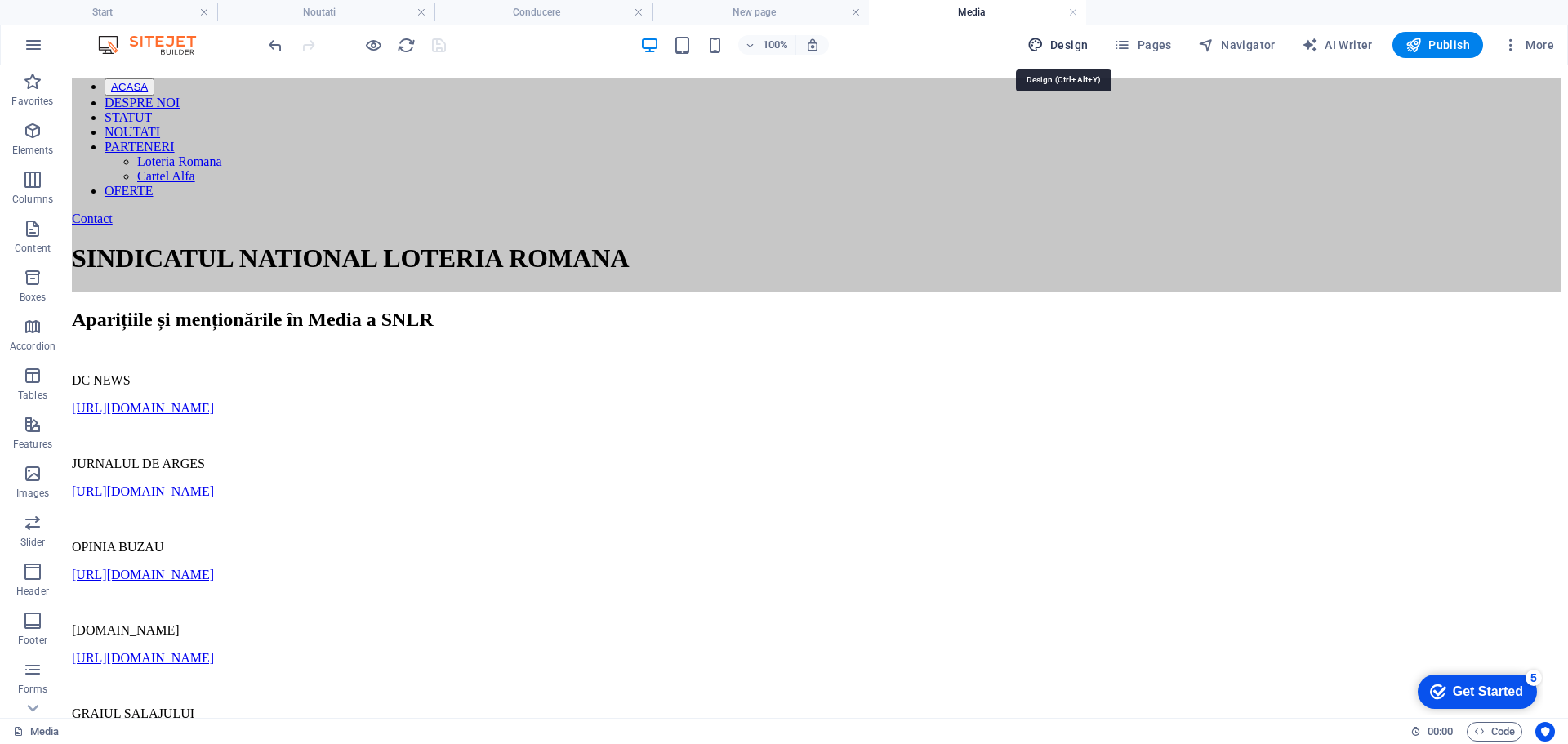
click at [1077, 37] on span "Design" at bounding box center [1057, 45] width 61 height 17
select select "600"
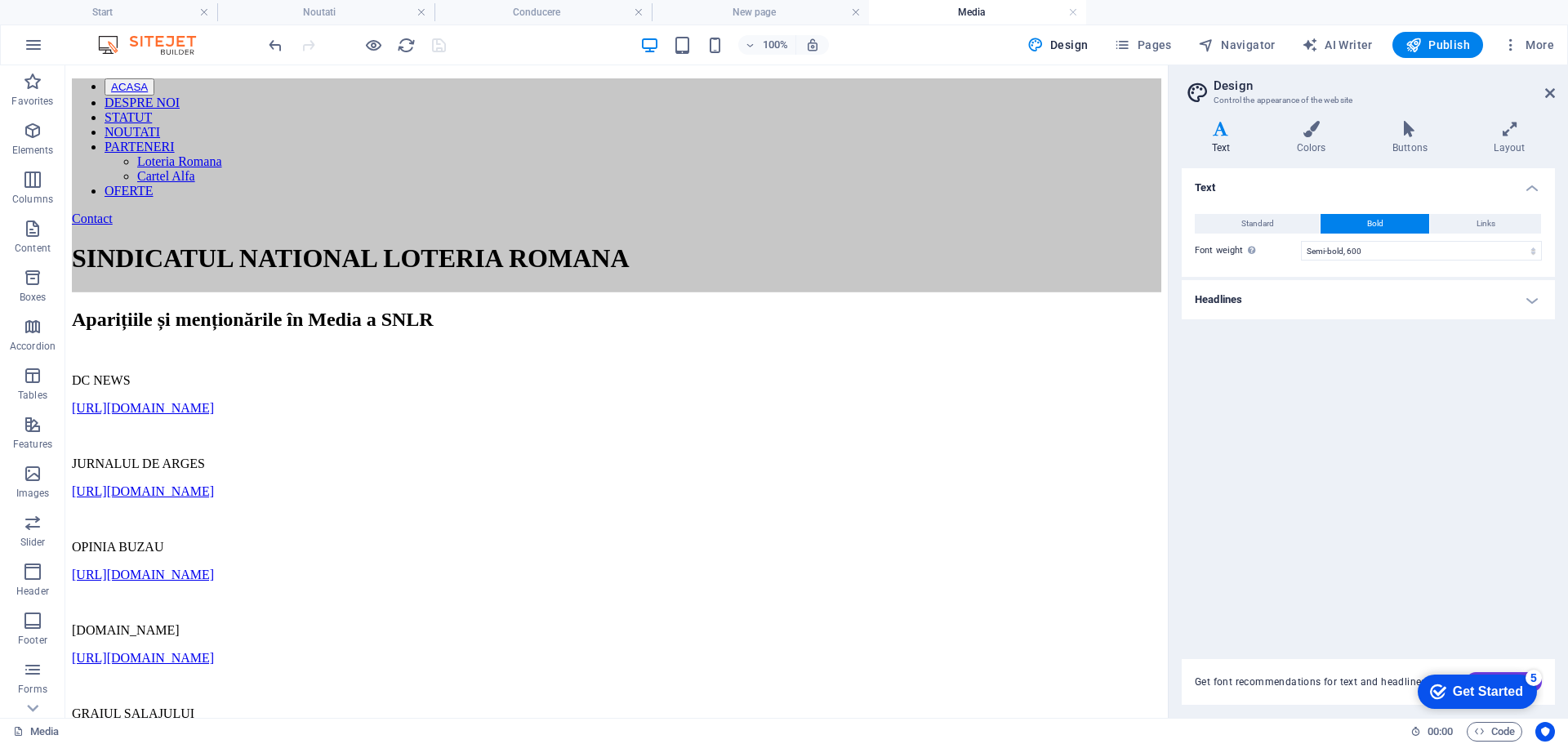
click at [1466, 687] on div "Get Started" at bounding box center [1489, 692] width 71 height 15
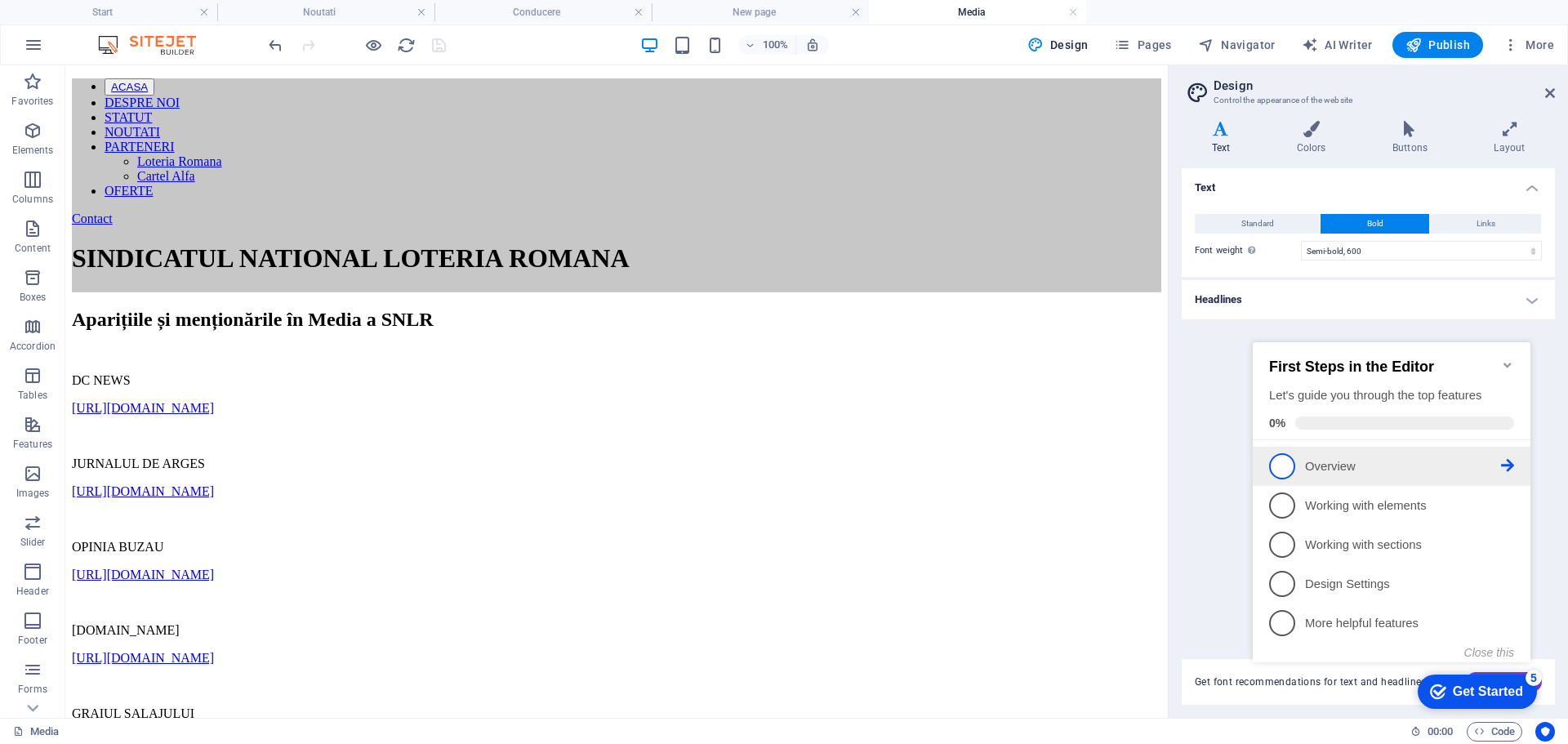
click at [1281, 462] on span "1" at bounding box center [1282, 467] width 26 height 26
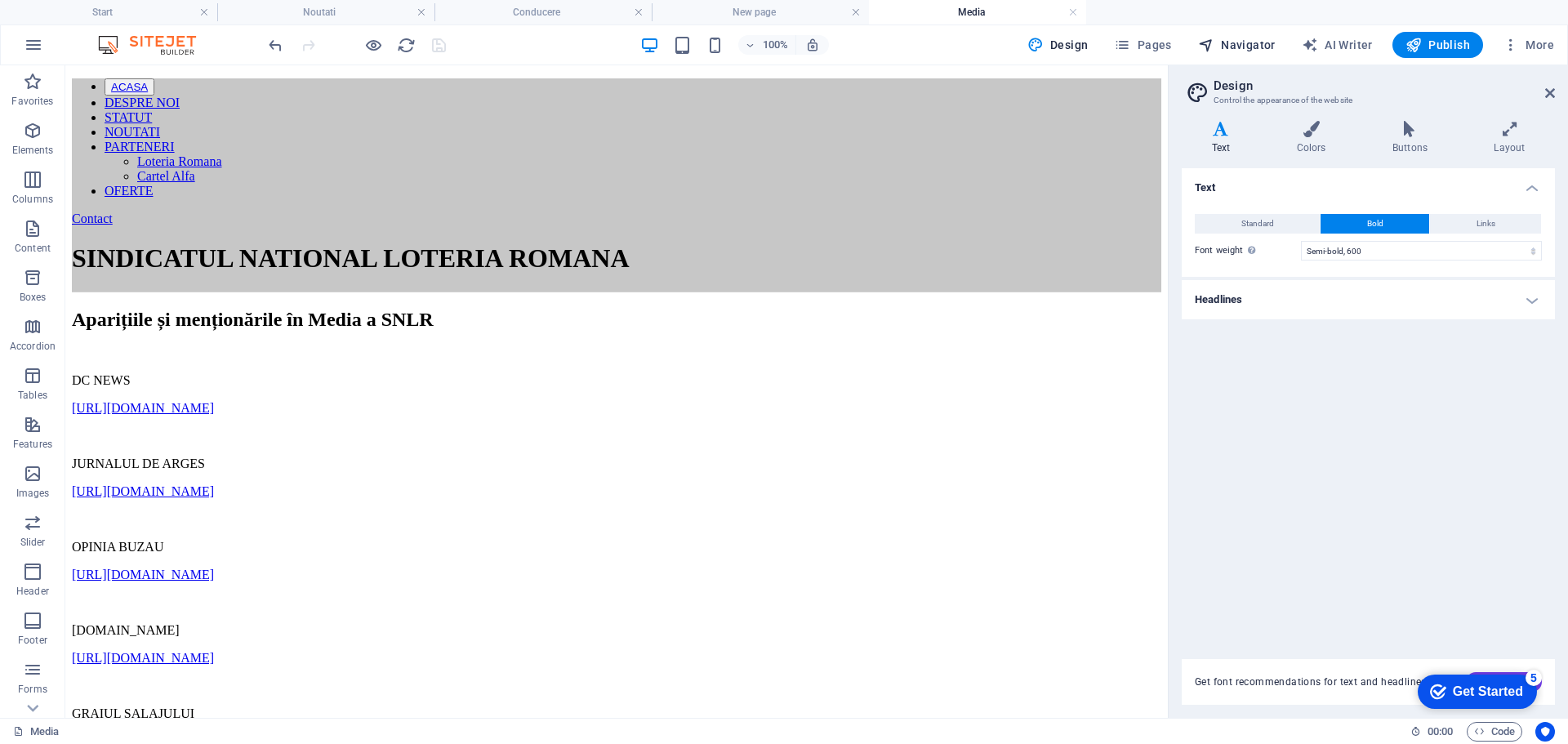
click at [1247, 41] on span "Navigator" at bounding box center [1237, 45] width 78 height 17
click at [1245, 41] on span "Navigator" at bounding box center [1237, 45] width 78 height 17
select select "14051039-en"
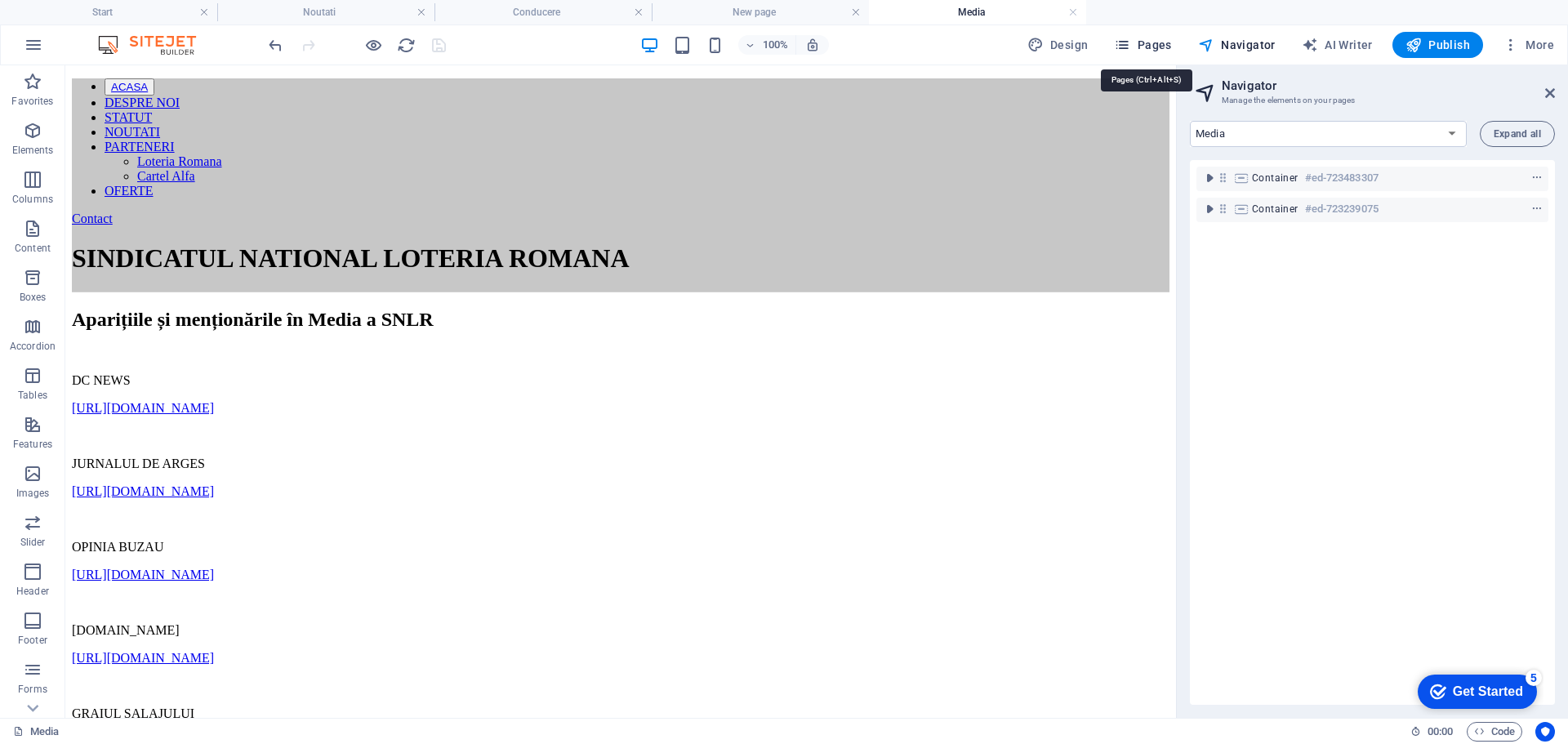
click at [1152, 41] on span "Pages" at bounding box center [1143, 45] width 57 height 17
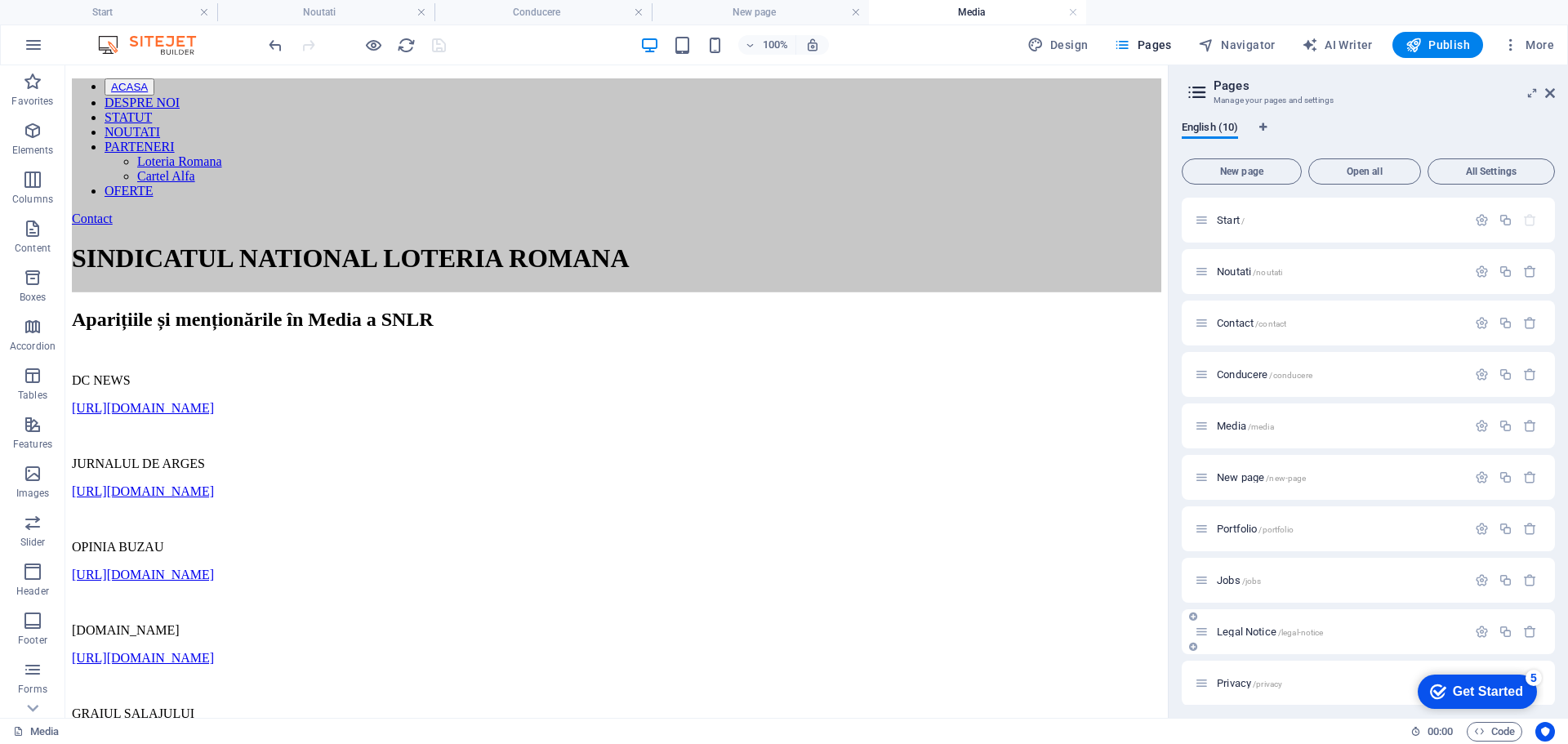
click at [1247, 631] on span "Legal Notice /legal-notice" at bounding box center [1270, 632] width 106 height 12
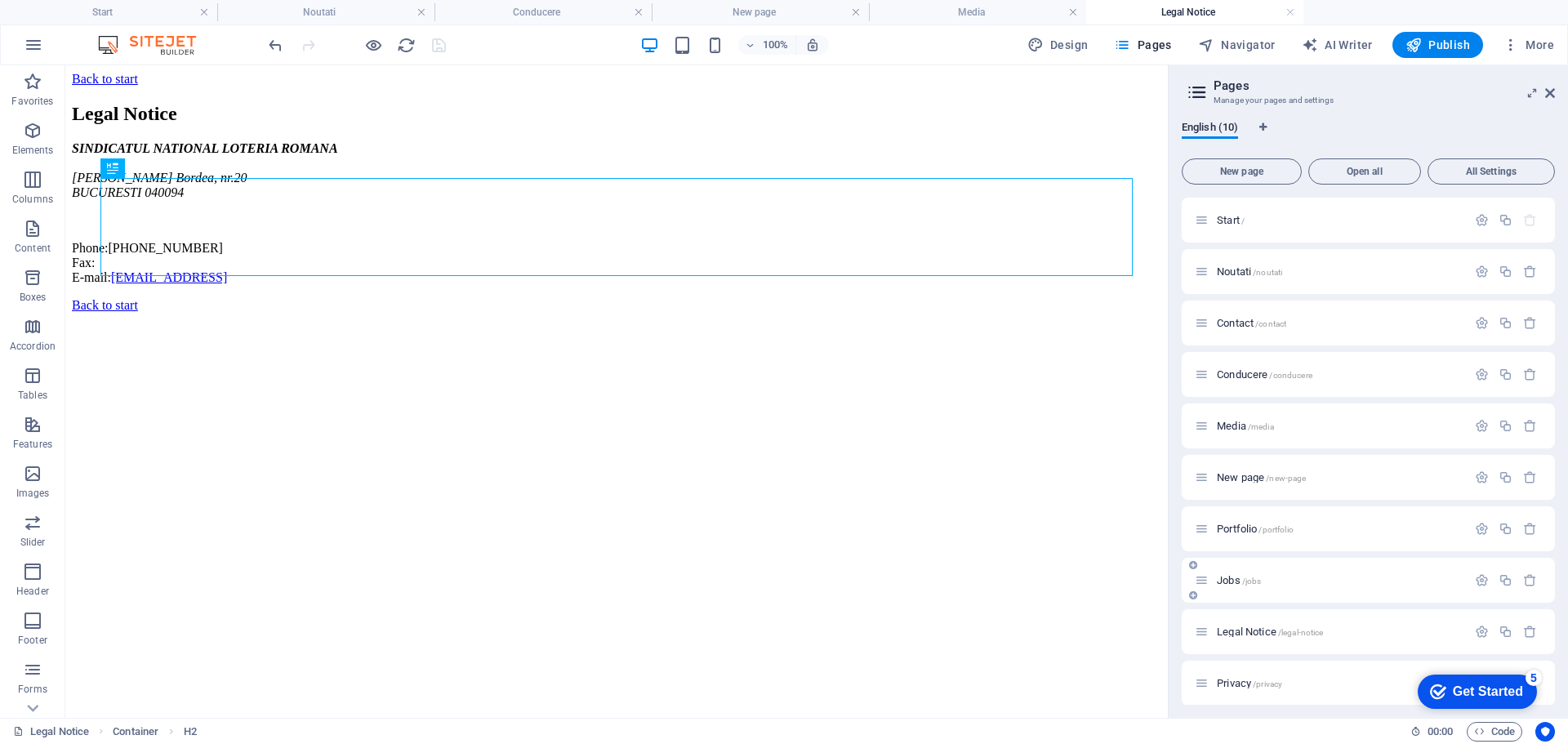
click at [1226, 578] on span "Jobs /jobs" at bounding box center [1239, 581] width 44 height 12
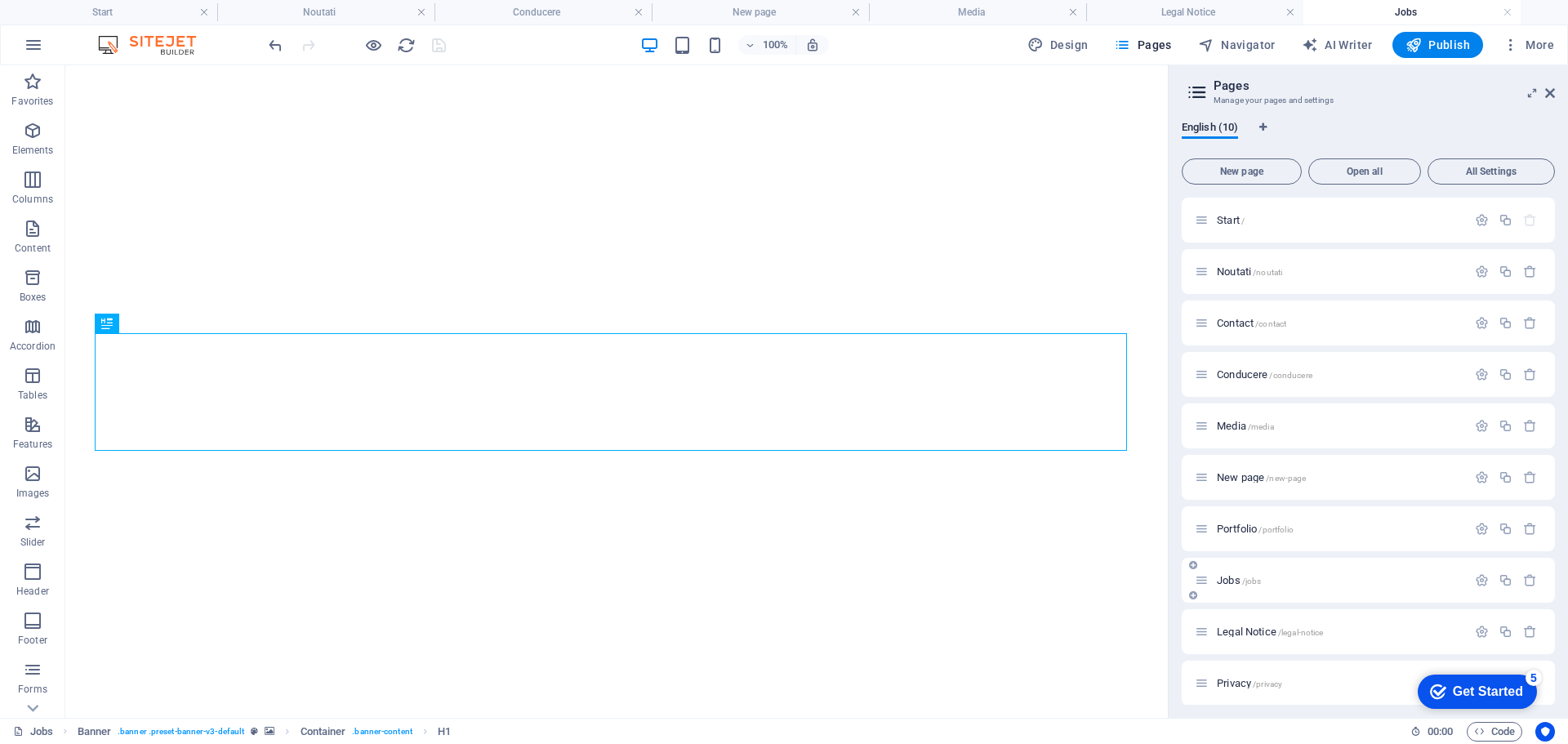
scroll to position [860, 0]
click at [1242, 324] on span "Contact /contact" at bounding box center [1251, 323] width 70 height 12
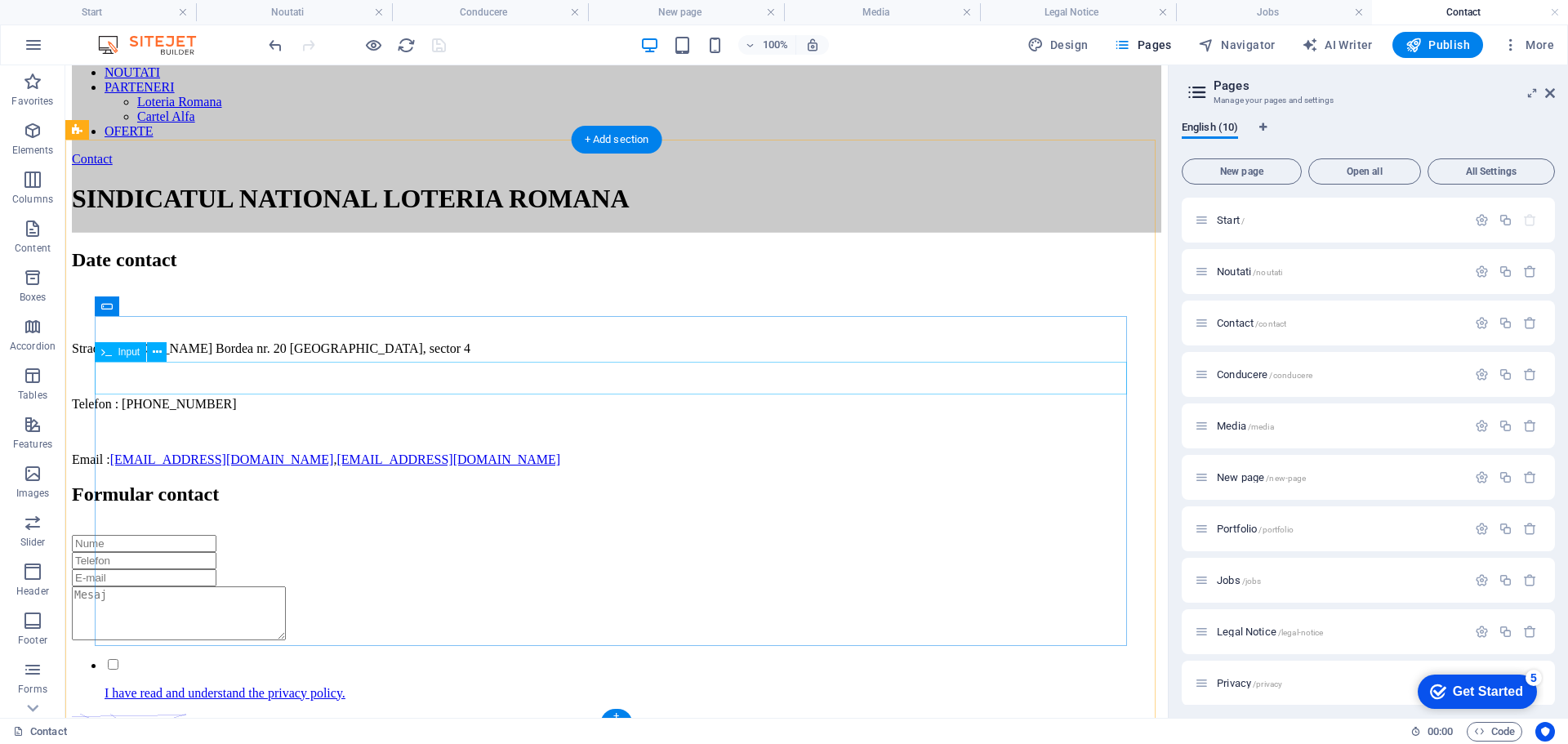
scroll to position [0, 0]
